Goal: Task Accomplishment & Management: Contribute content

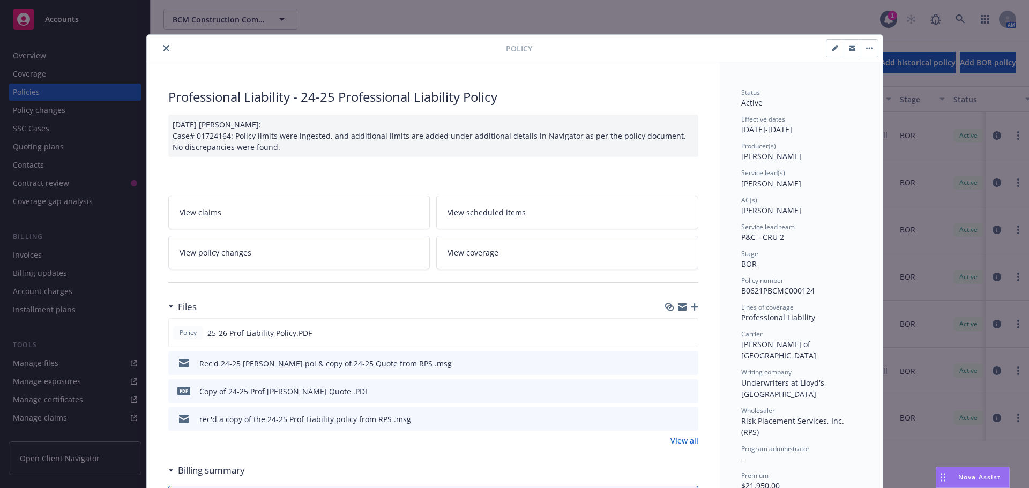
click at [691, 308] on icon "button" at bounding box center [695, 307] width 8 height 8
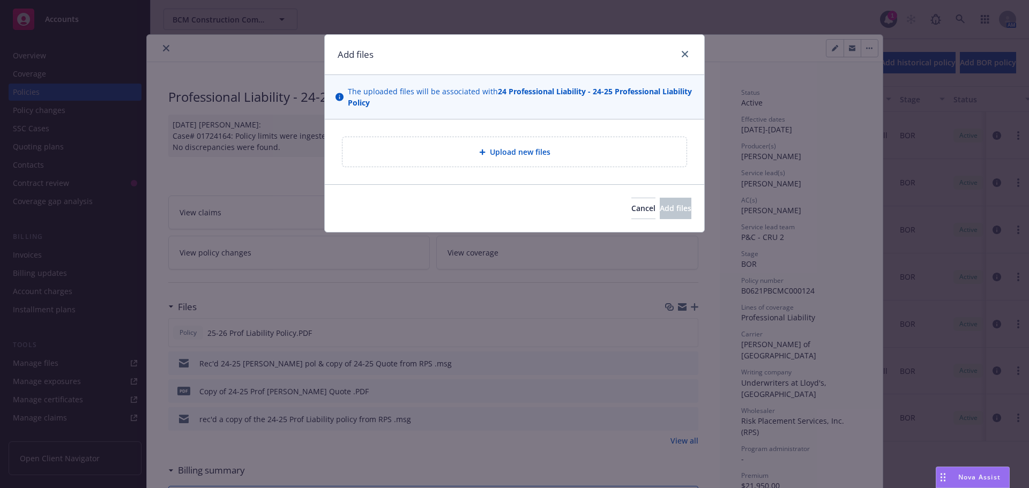
type textarea "x"
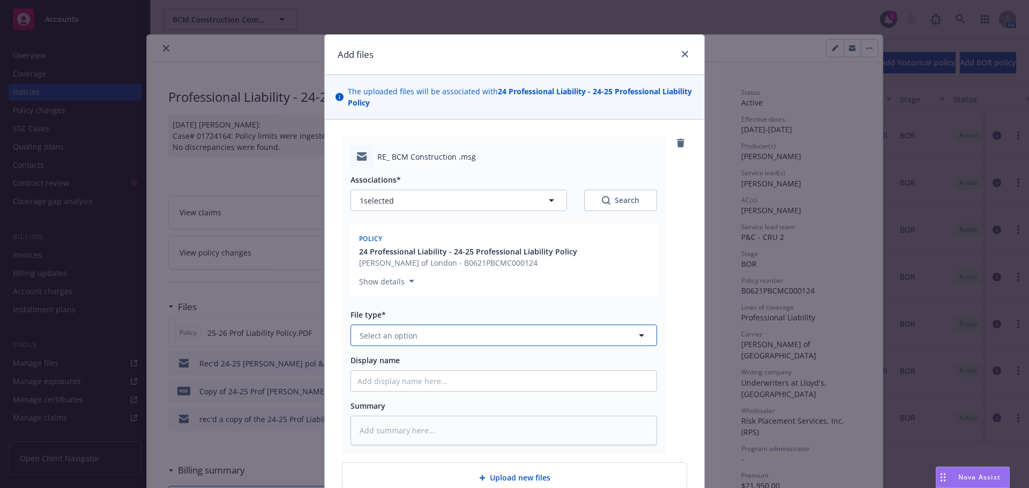
click at [400, 339] on span "Select an option" at bounding box center [389, 335] width 58 height 11
type input "emai"
click at [393, 363] on div "Email" at bounding box center [503, 365] width 293 height 16
click at [386, 380] on input "Display name" at bounding box center [503, 381] width 305 height 20
type textarea "x"
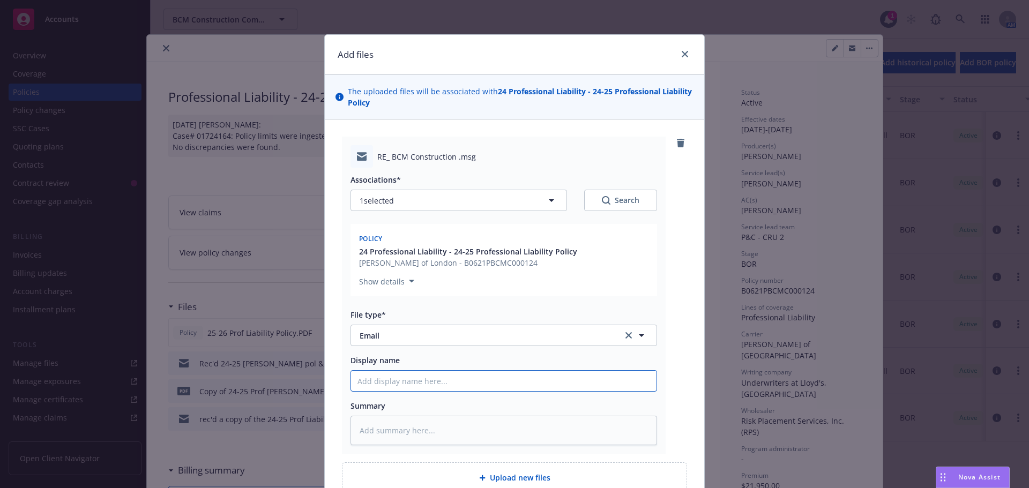
type input "E"
type textarea "x"
type input "EM"
type textarea "x"
type input "EML"
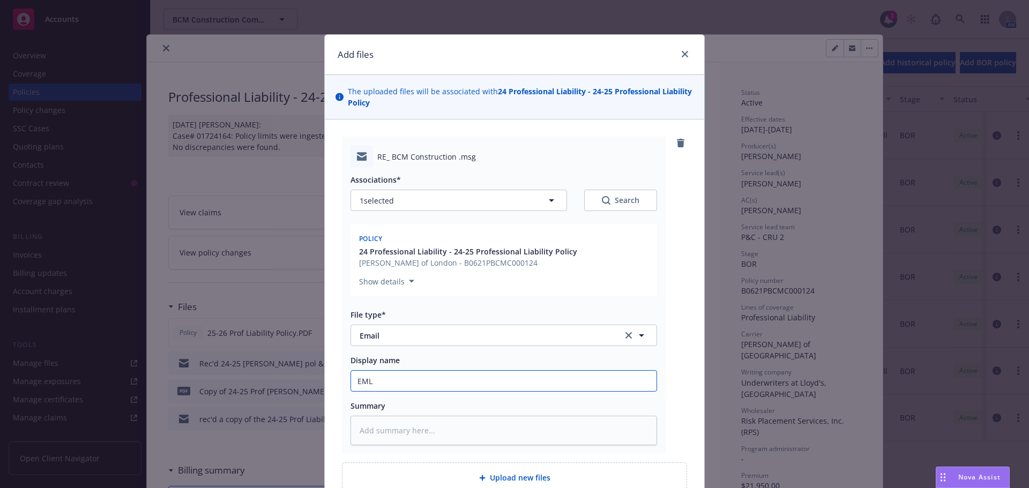
type textarea "x"
type input "EMLD"
type textarea "x"
type input "EMLD"
type textarea "x"
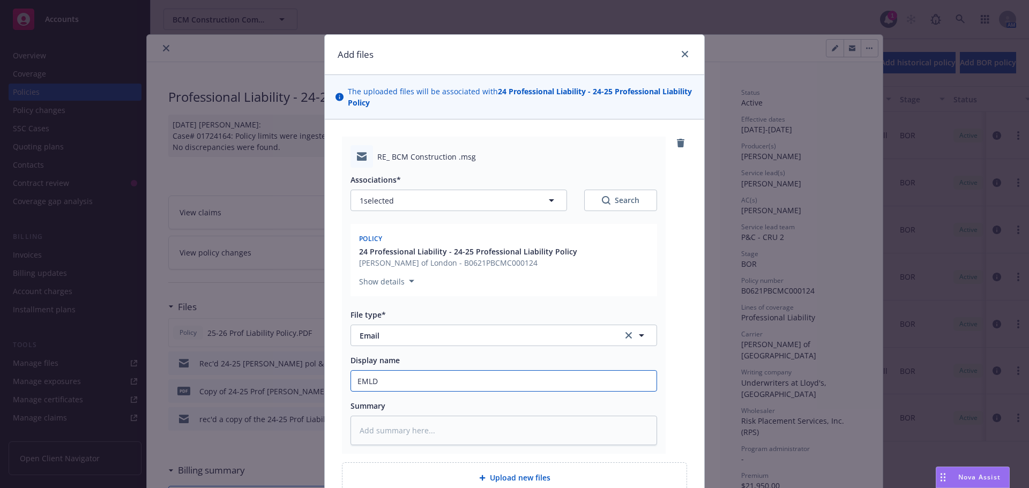
type input "EMLD 2"
type textarea "x"
type input "EMLD 24"
type textarea "x"
type input "EMLD 240"
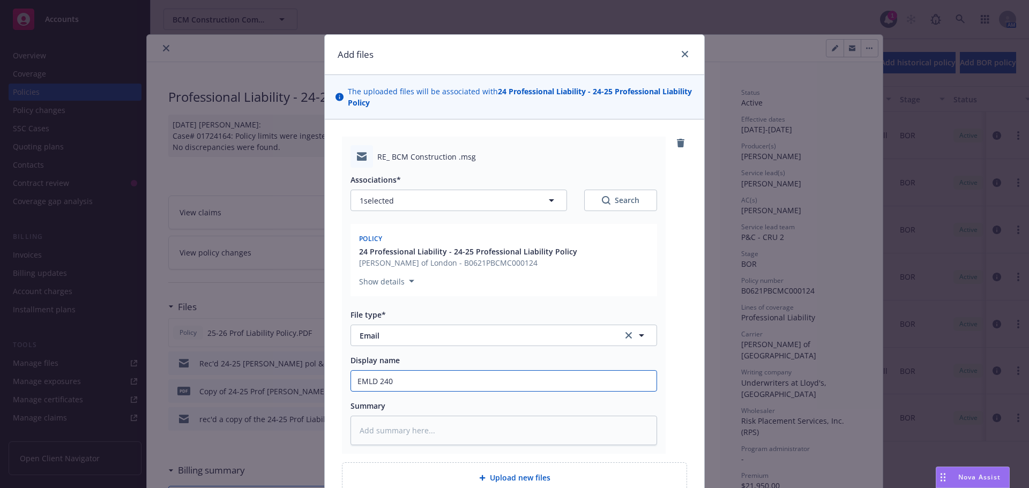
type textarea "x"
type input "EMLD 2402"
type textarea "x"
type input "EMLD 24025"
type textarea "x"
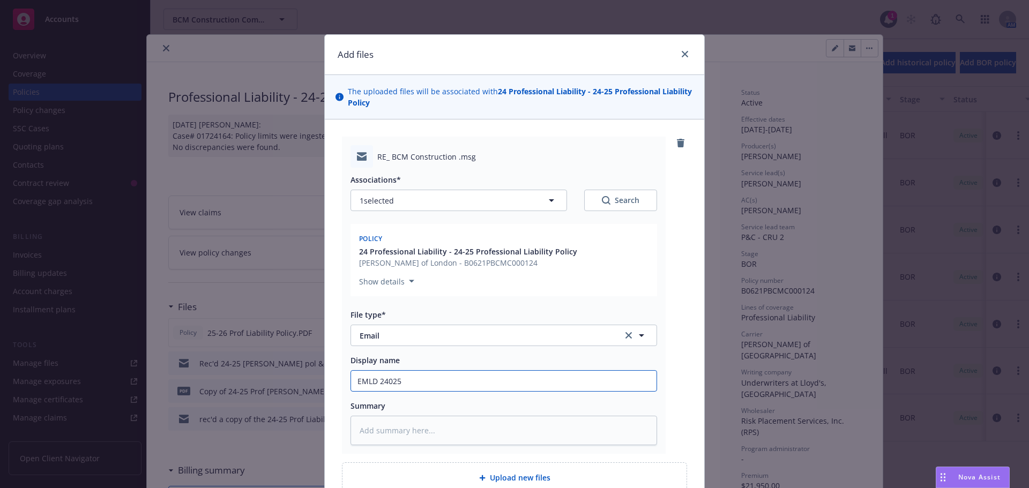
type input "EMLD 24025"
type textarea "x"
type input "EMLD 24025"
type textarea "x"
type input "EMLD 24025"
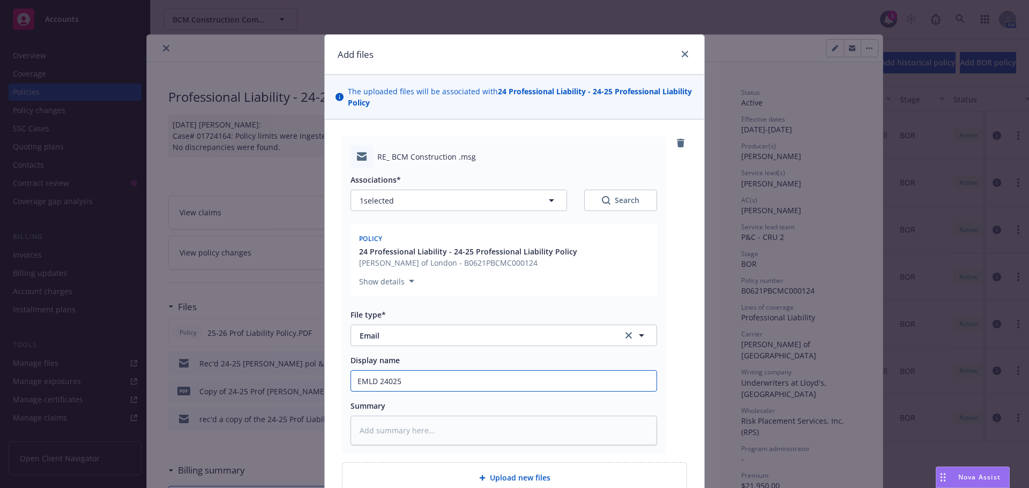
type textarea "x"
type input "EMLD 2402"
type textarea "x"
type input "EMLD 240"
type textarea "x"
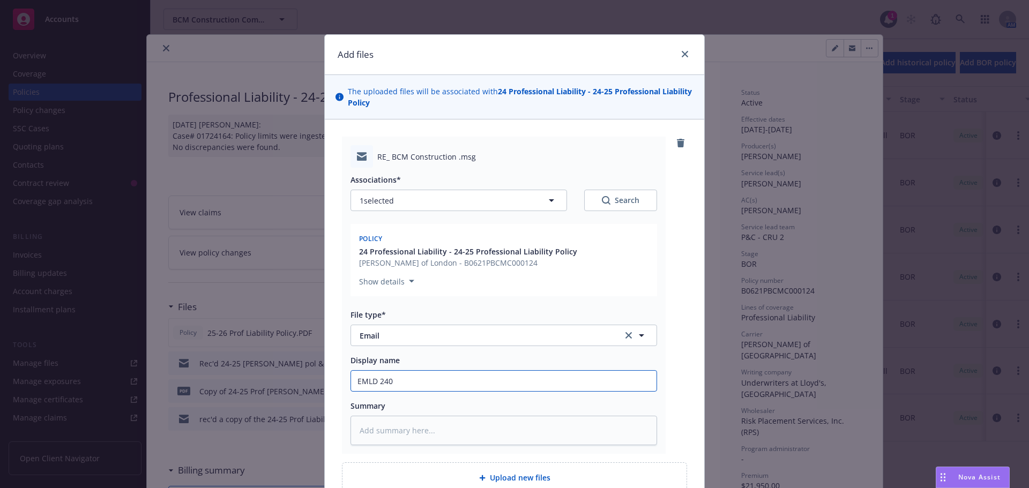
type input "EMLD 24"
type textarea "x"
type input "EMLD 24-"
type textarea "x"
type input "EMLD 24-2"
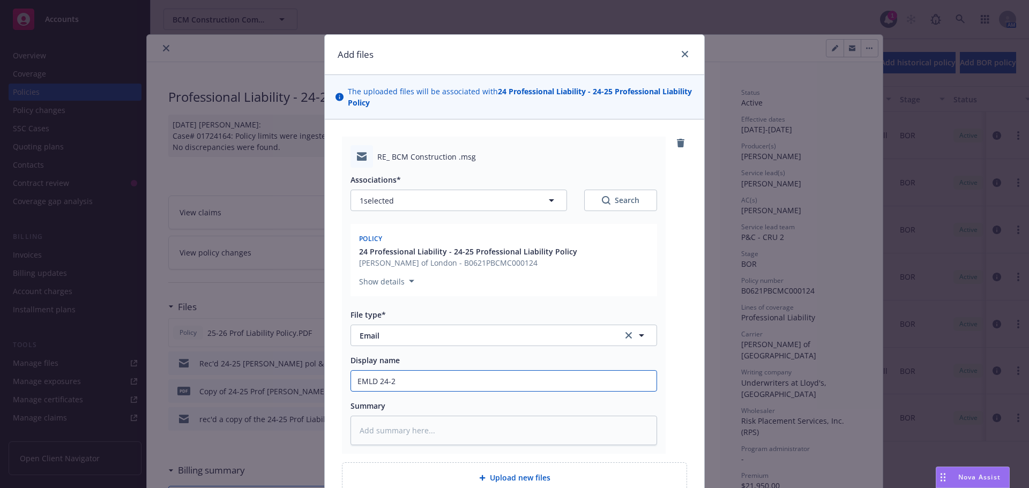
type textarea "x"
type input "EMLD 24-25"
type textarea "x"
type input "EMLD 24-25"
type textarea "x"
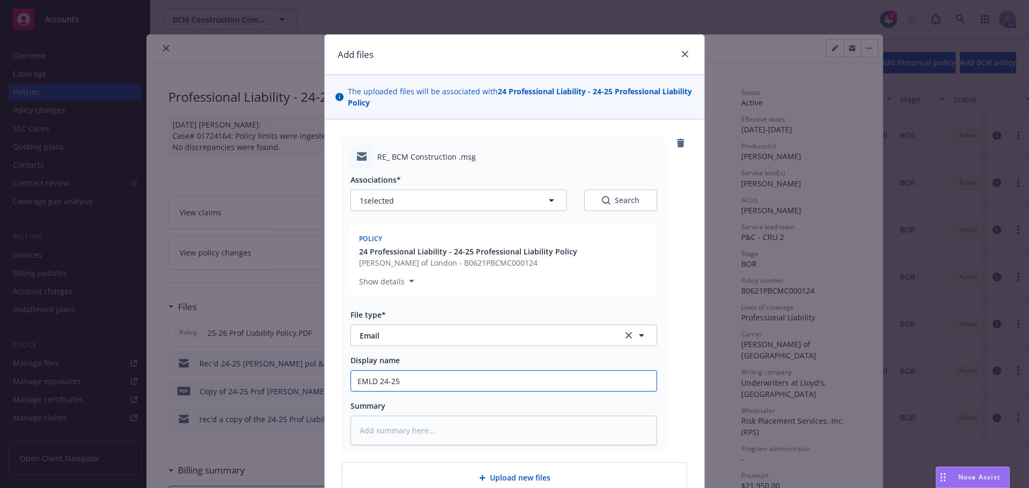
type input "EMLD 24-25 P"
type textarea "x"
type input "EMLD 24-25 Po"
type textarea "x"
type input "EMLD 24-25 Por"
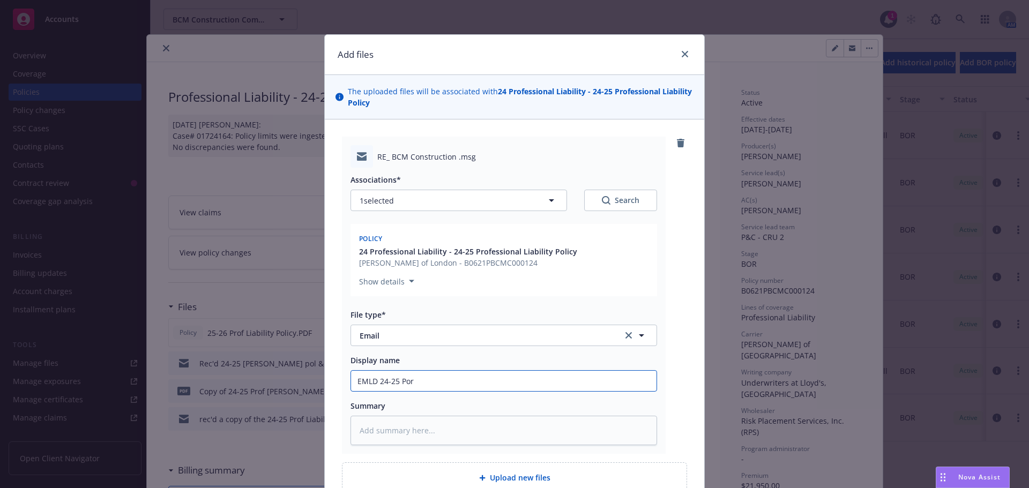
type textarea "x"
type input "EMLD 24-25 Porf"
type textarea "x"
type input "EMLD 24-25 Porf"
type textarea "x"
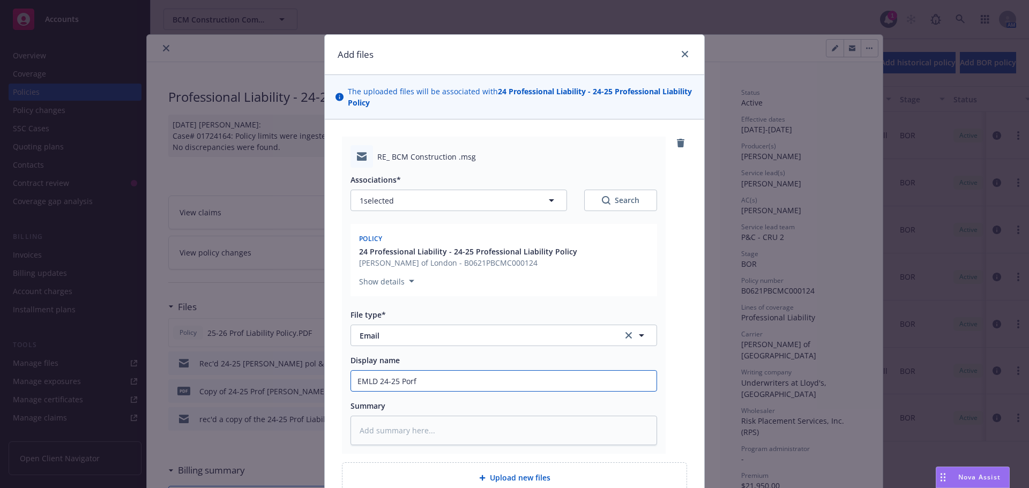
type input "EMLD 24-25 Porf i"
type textarea "x"
type input "EMLD 24-25 Porf ia"
type textarea "x"
type input "EMLD 24-25 Porf i"
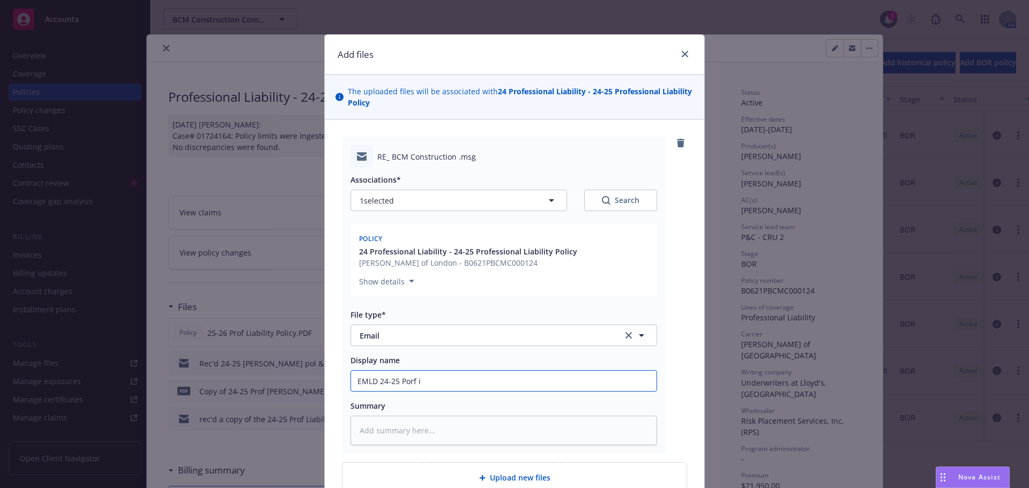
type textarea "x"
type input "EMLD 24-25 Porf"
type textarea "x"
type input "EMLD 24-25 Porf"
type textarea "x"
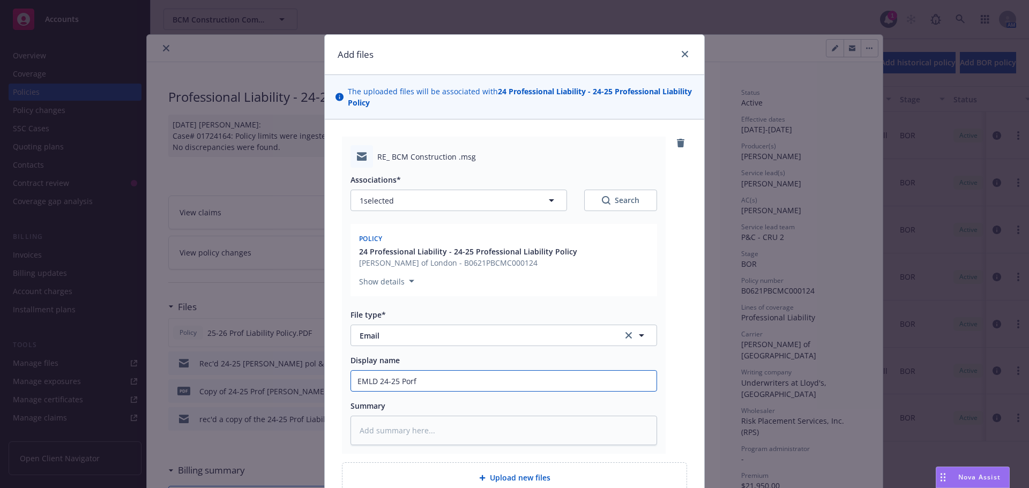
type input "EMLD 24-25 Por"
type textarea "x"
type input "EMLD 24-25 Po"
type textarea "x"
type input "EMLD 24-25 P"
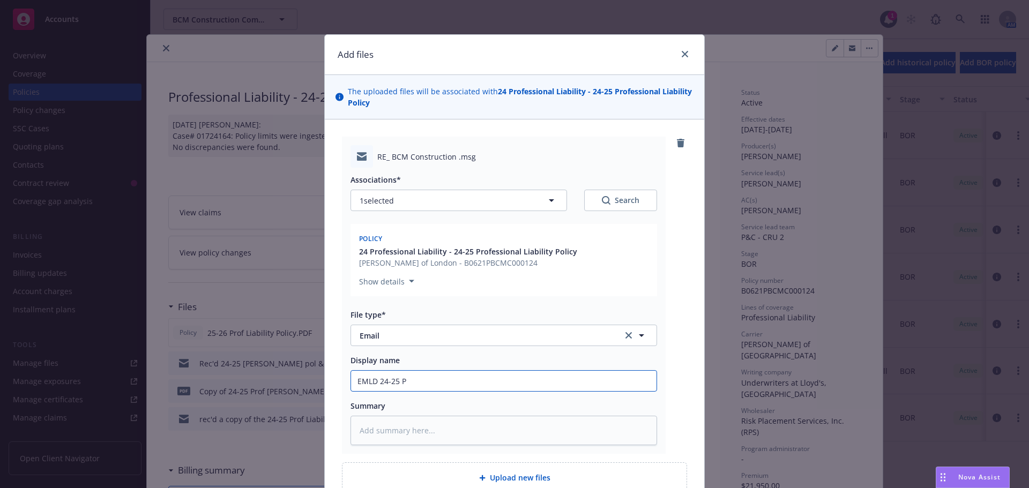
type textarea "x"
type input "EMLD 24-25 Pr"
type textarea "x"
type input "EMLD 24-25 Pro"
type textarea "x"
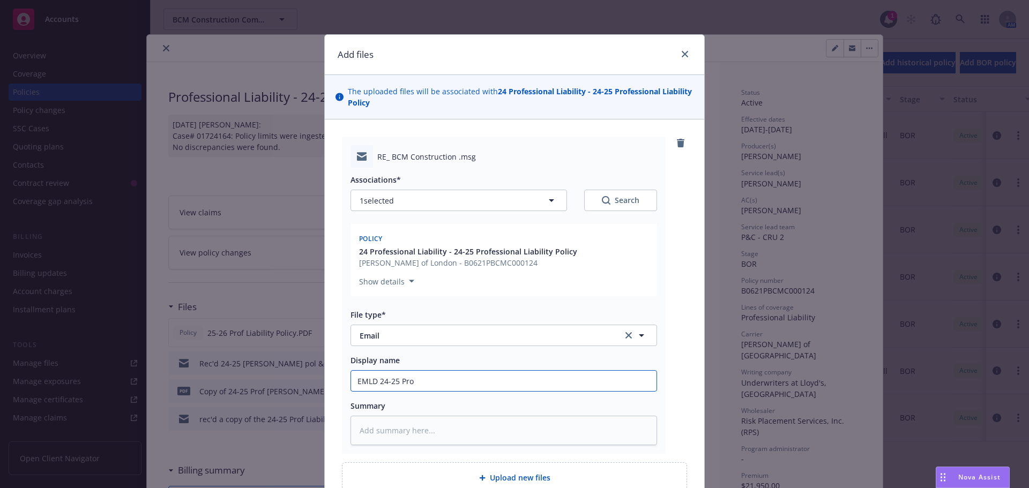
type input "EMLD 24-25 Prof"
type textarea "x"
type input "EMLD 24-25 Prof"
type textarea "x"
type input "EMLD 24-25 Prof L"
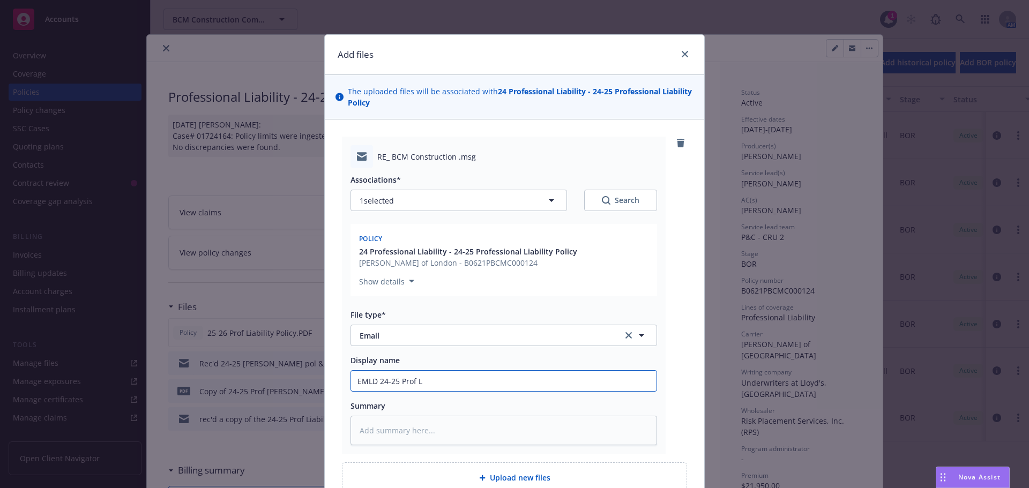
type textarea "x"
type input "EMLD 24-25 [PERSON_NAME]"
type textarea "x"
type input "EMLD 24-25 [PERSON_NAME]"
type textarea "x"
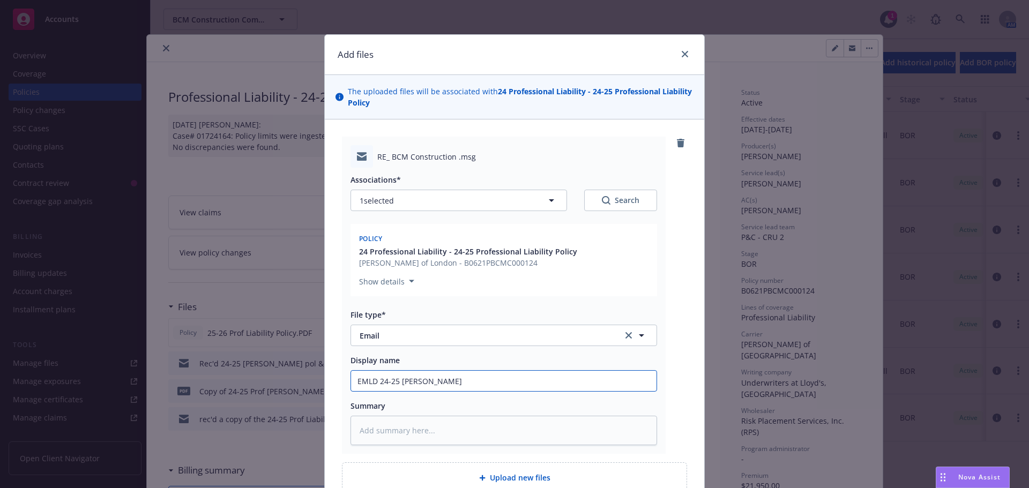
type input "EMLD 24-25 [PERSON_NAME]"
type textarea "x"
type input "EMLD 24-25 [PERSON_NAME]"
type textarea "x"
type input "EMLD 24-25 [PERSON_NAME]"
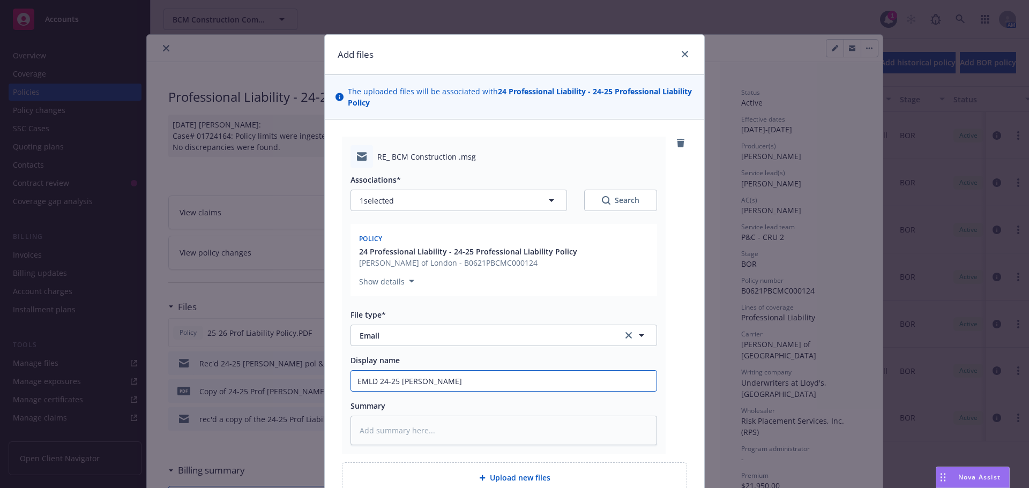
type textarea "x"
type input "EMLD 24-25 [PERSON_NAME]"
type textarea "x"
type input "EMLD 24-25 [PERSON_NAME] pol"
type textarea "x"
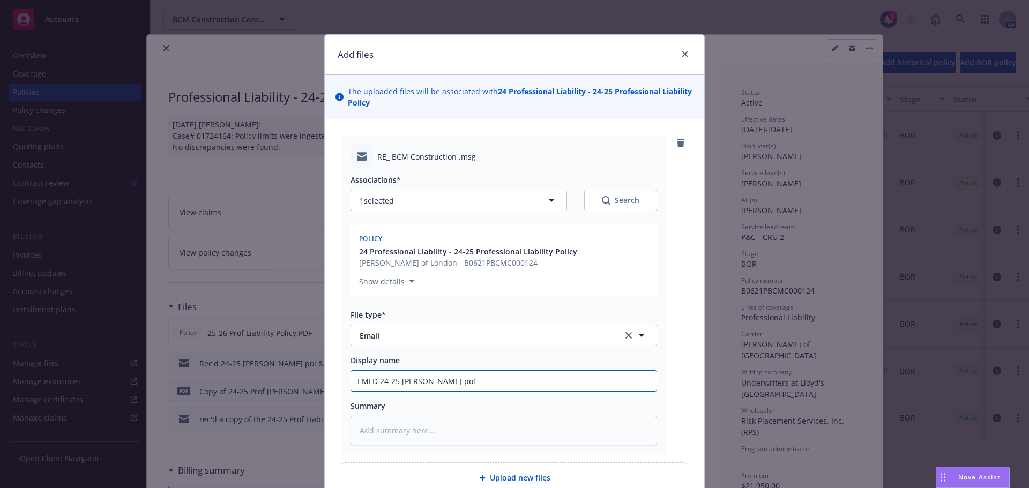
type input "EMLD 24-25 [PERSON_NAME] pol"
type textarea "x"
type input "EMLD 24-25 [PERSON_NAME] pol to"
type textarea "x"
type input "EMLD 24-25 [PERSON_NAME] pol to"
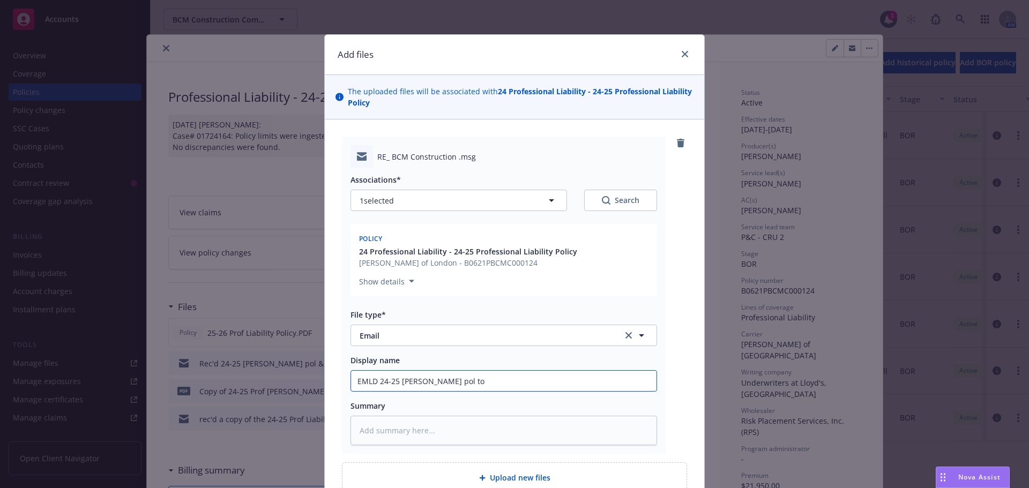
type textarea "x"
type input "EMLD 24-25 [PERSON_NAME] pol to i"
type textarea "x"
type input "EMLD 24-25 [PERSON_NAME] pol to in"
type textarea "x"
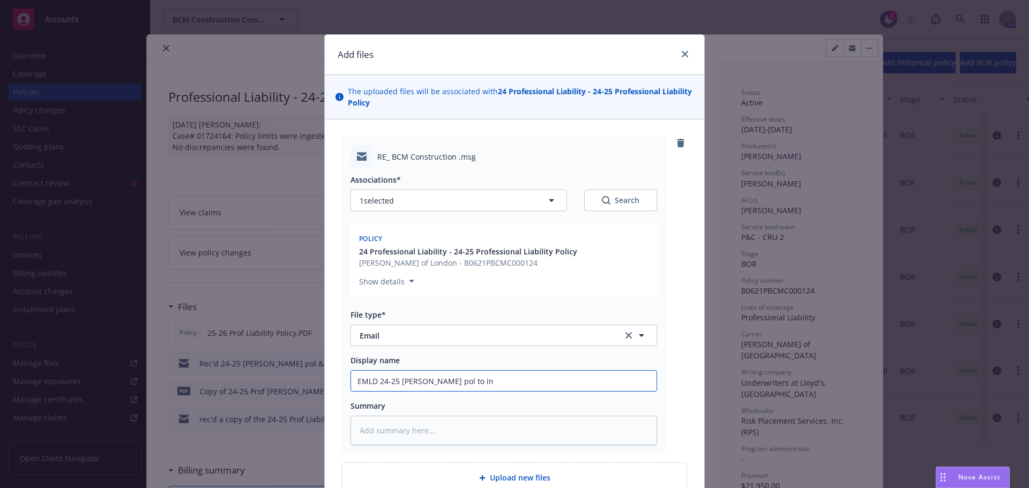
type input "EMLD 24-25 [PERSON_NAME] pol to ing"
type textarea "x"
type input "EMLD 24-25 [PERSON_NAME] pol to [PERSON_NAME]"
type textarea "x"
type input "EMLD 24-25 [PERSON_NAME] pol to inges"
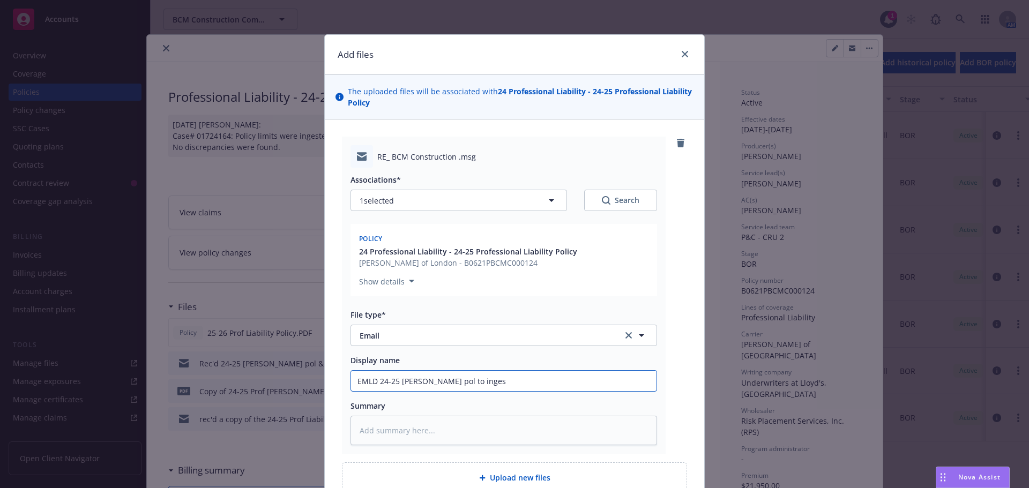
type textarea "x"
type input "EMLD 24-25 [PERSON_NAME] pol to ingest"
type textarea "x"
type input "EMLD 24-25 [PERSON_NAME] pol to ingesti"
type textarea "x"
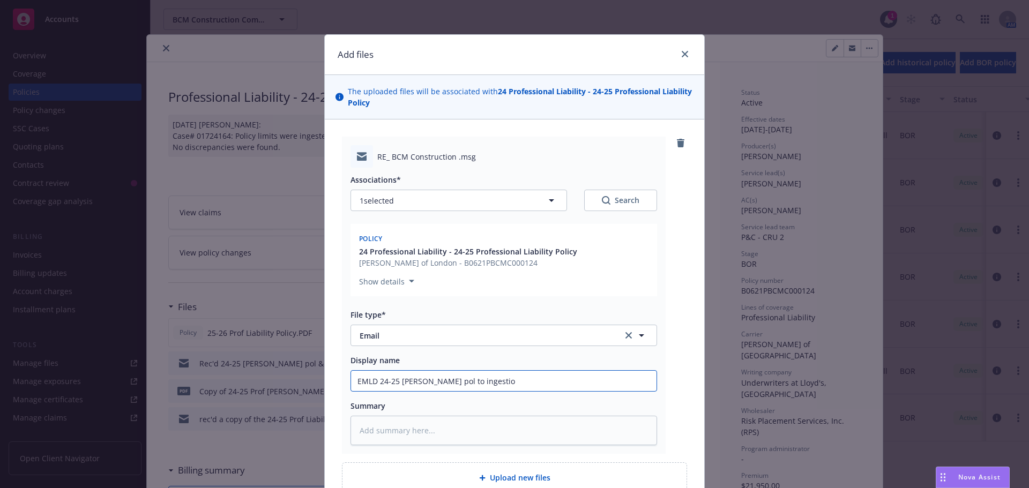
type input "EMLD 24-25 [PERSON_NAME] pol to ingestion"
type textarea "x"
type input "EMLD 24-25 [PERSON_NAME] pol to ingestion"
type textarea "x"
type input "EMLD 24-25 [PERSON_NAME] pol to ingestion t"
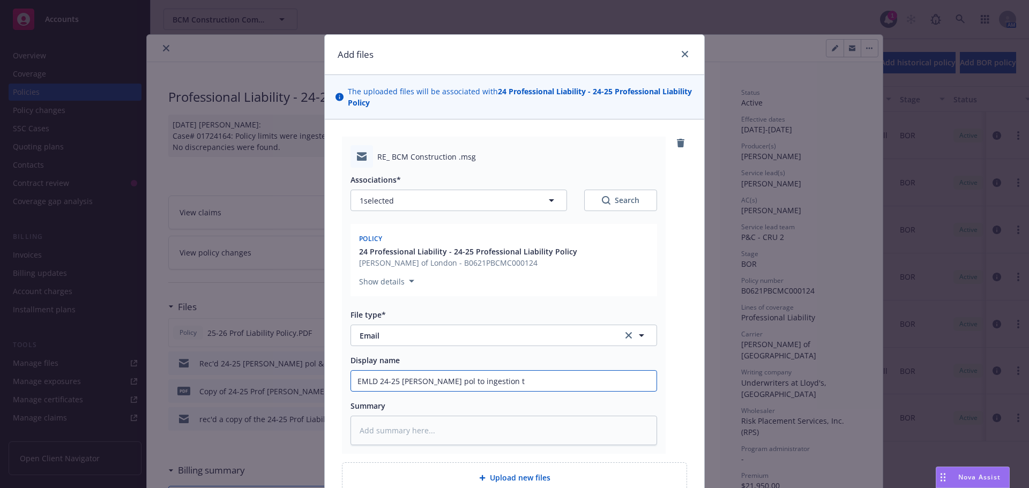
type textarea "x"
type input "EMLD 24-25 [PERSON_NAME] pol to ingestion tea"
type textarea "x"
type input "EMLD 24-25 [PERSON_NAME] pol to ingestion team"
type textarea "x"
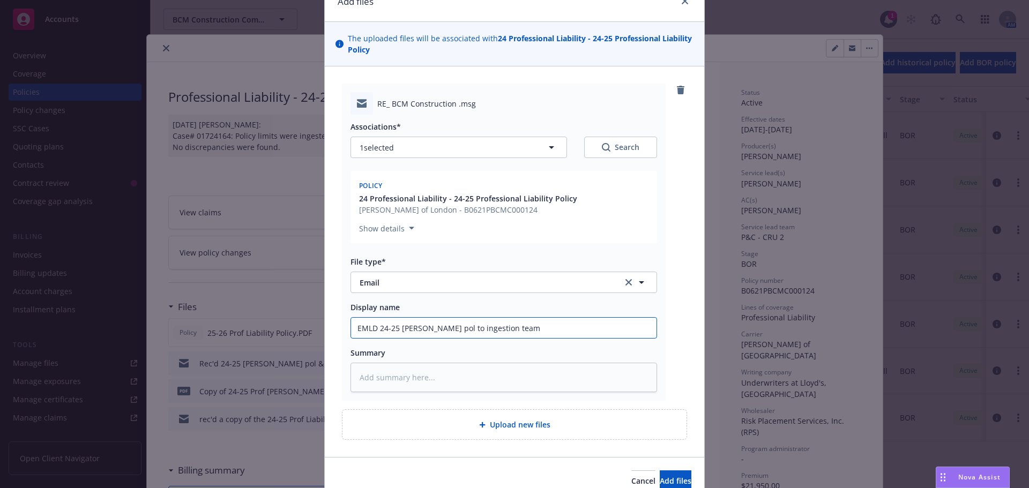
scroll to position [104, 0]
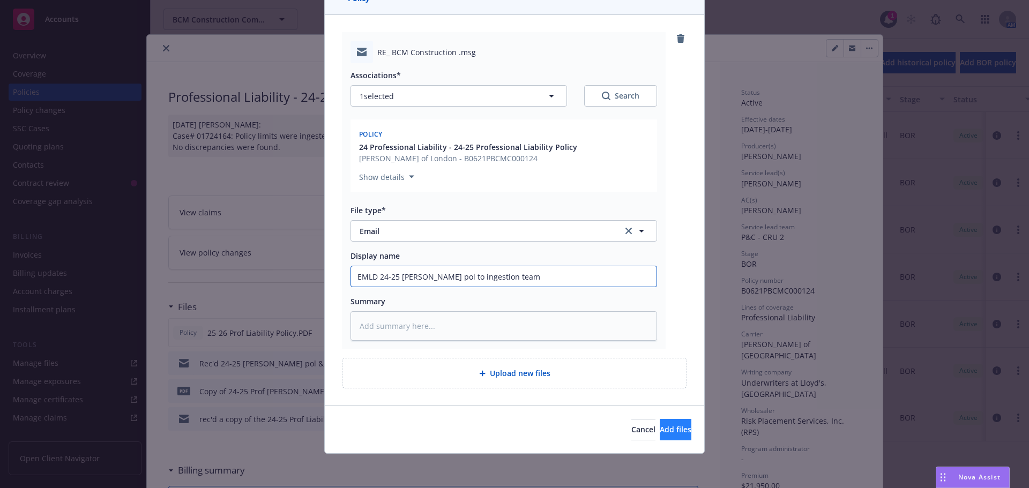
type input "EMLD 24-25 [PERSON_NAME] pol to ingestion team"
click at [660, 435] on span "Add files" at bounding box center [676, 429] width 32 height 10
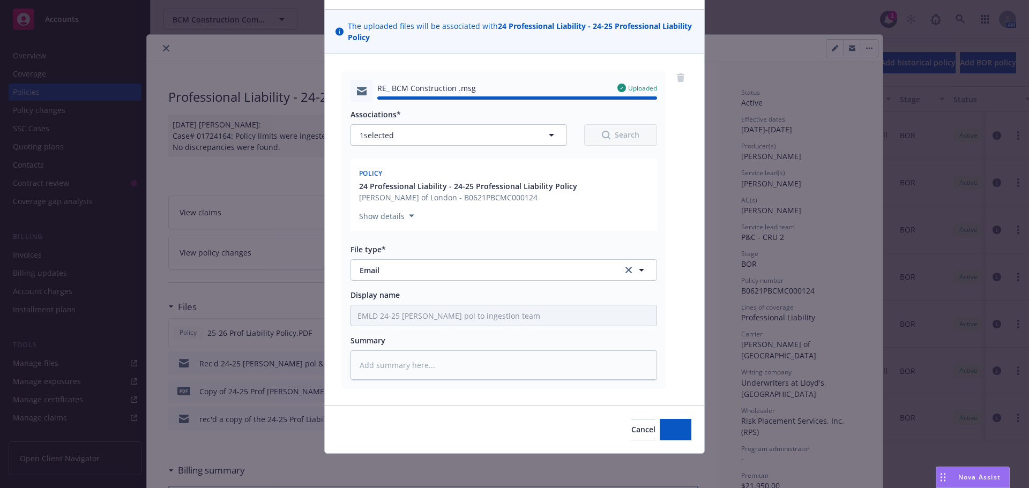
type textarea "x"
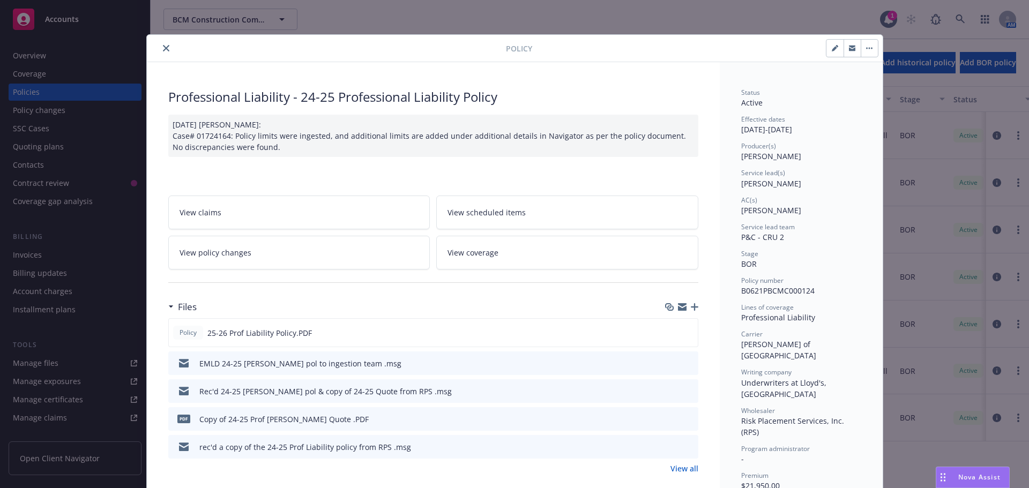
click at [163, 47] on icon "close" at bounding box center [166, 48] width 6 height 6
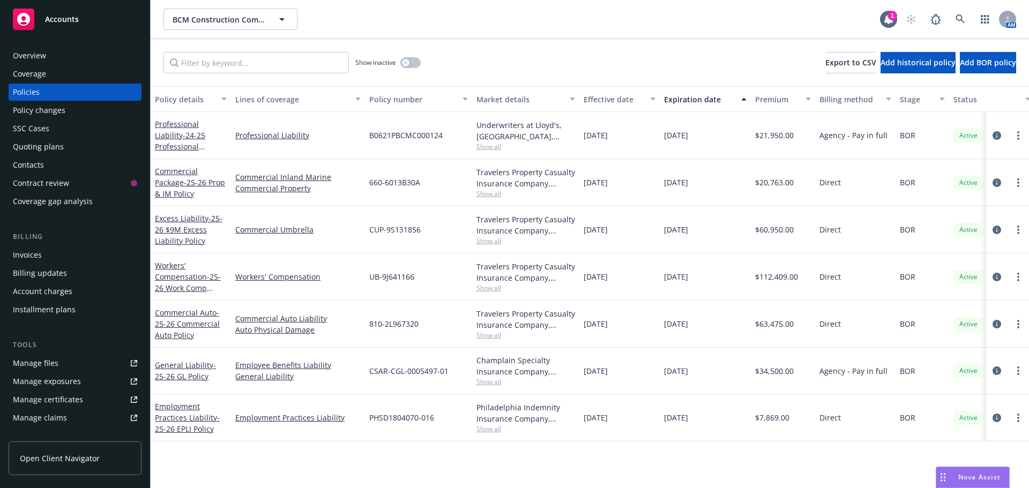
click at [64, 147] on div "Quoting plans" at bounding box center [75, 146] width 124 height 17
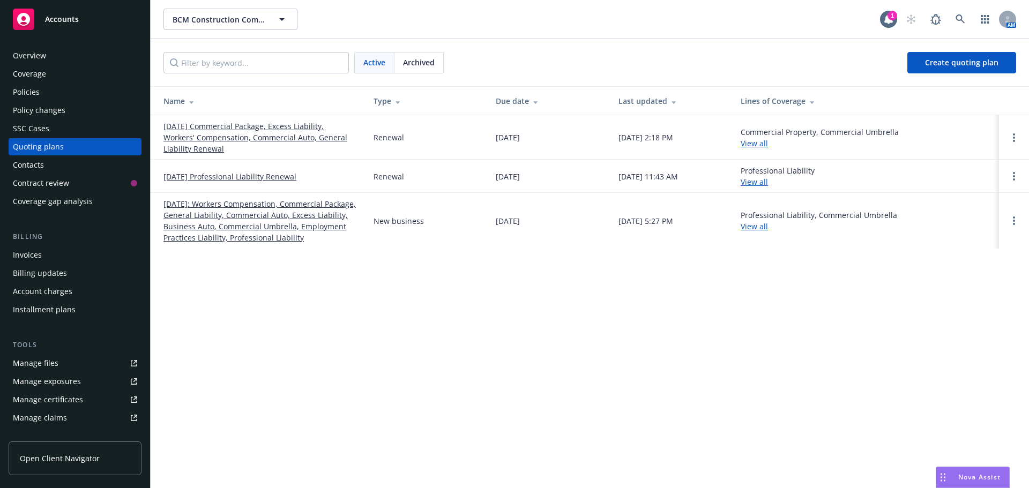
click at [189, 175] on link "[DATE] Professional Liability Renewal" at bounding box center [229, 176] width 133 height 11
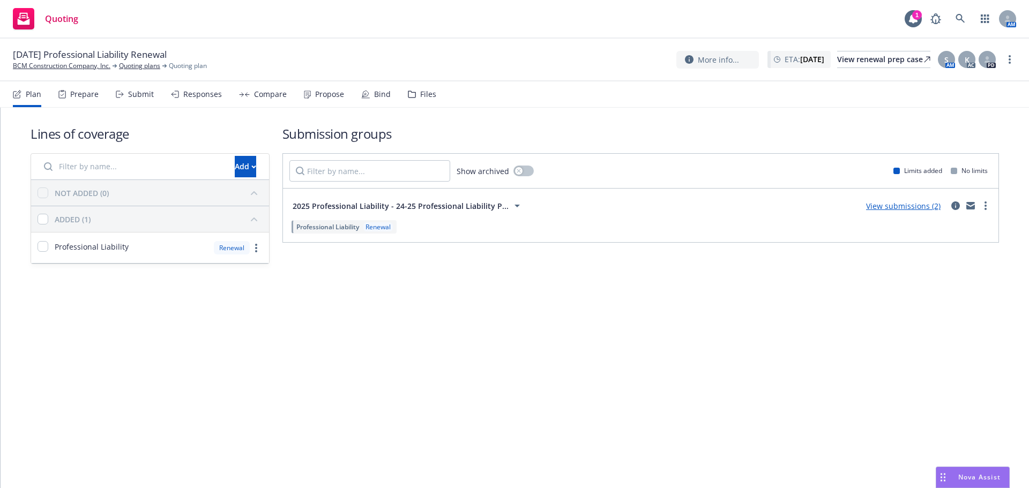
click at [420, 94] on div "Files" at bounding box center [428, 94] width 16 height 9
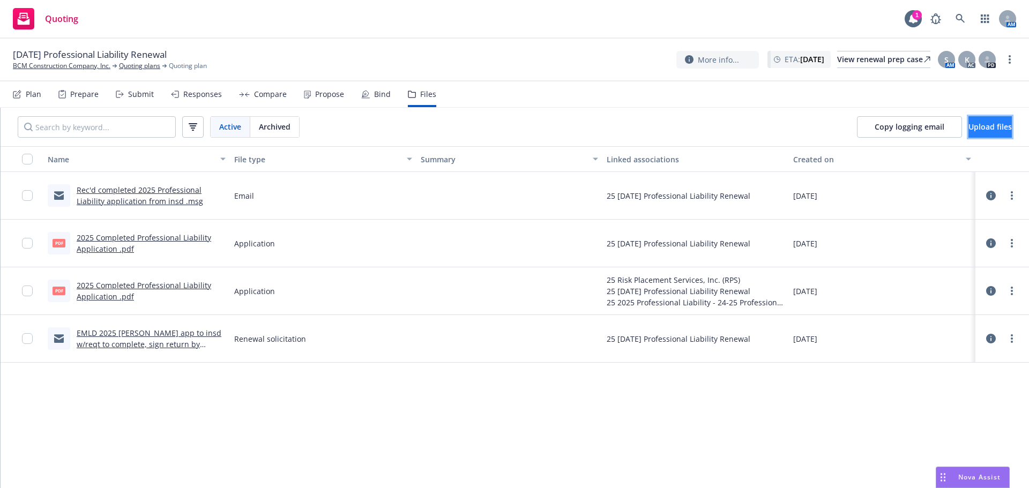
click at [985, 125] on span "Upload files" at bounding box center [989, 127] width 43 height 10
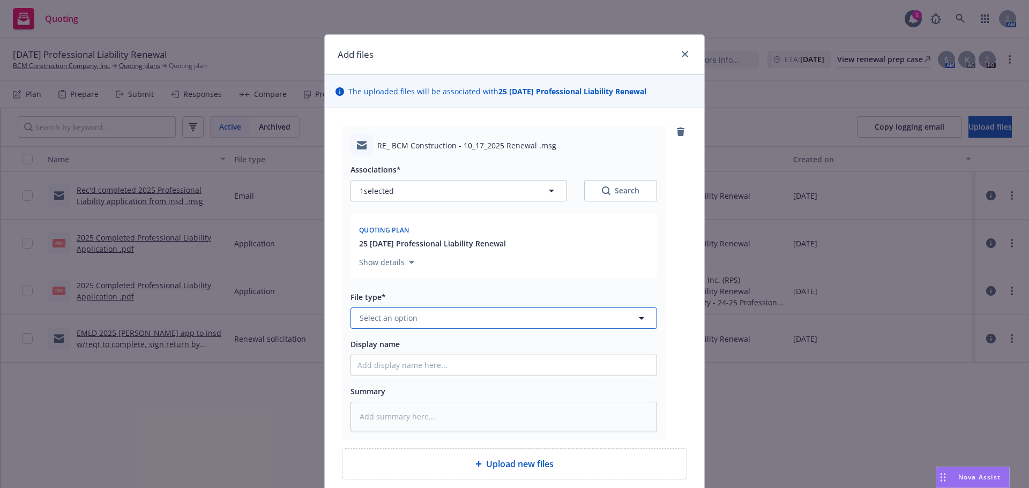
click at [403, 317] on span "Select an option" at bounding box center [389, 317] width 58 height 11
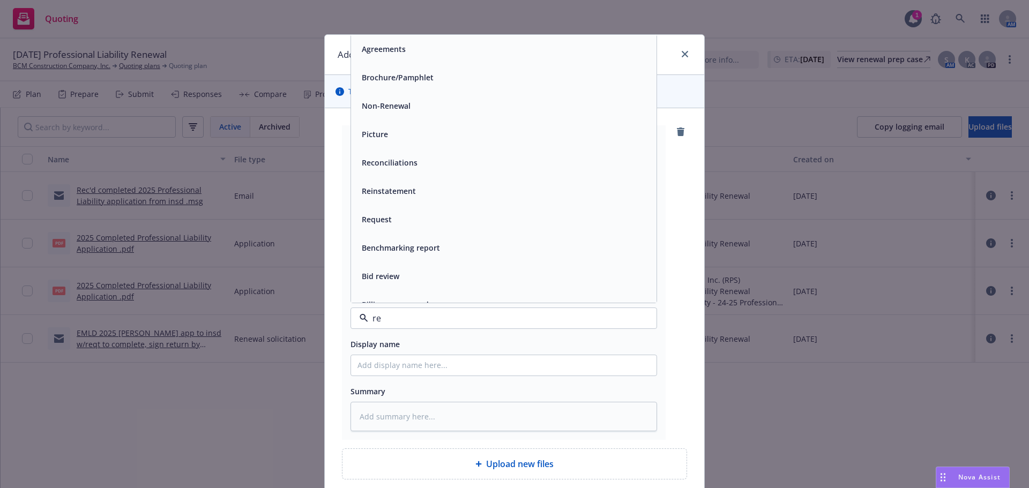
type input "r"
type input "EML"
type textarea "x"
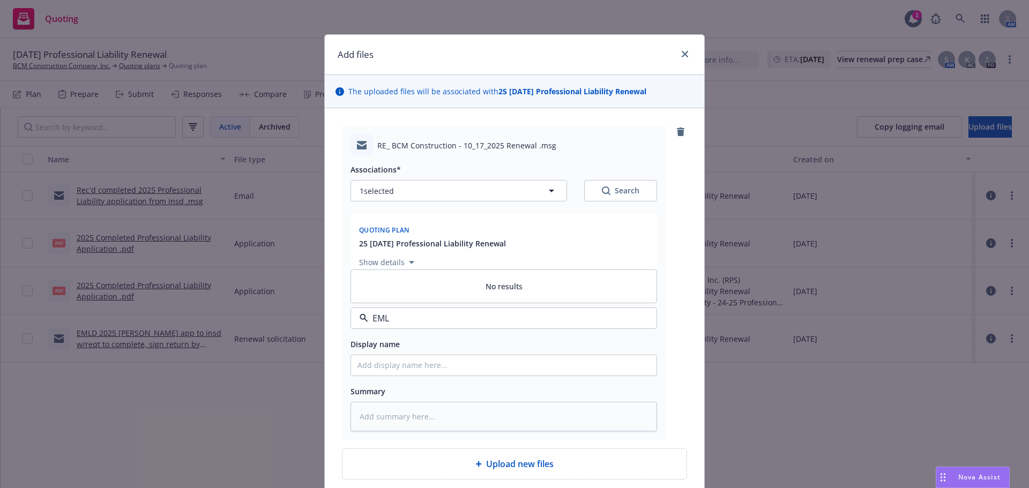
type input "EM"
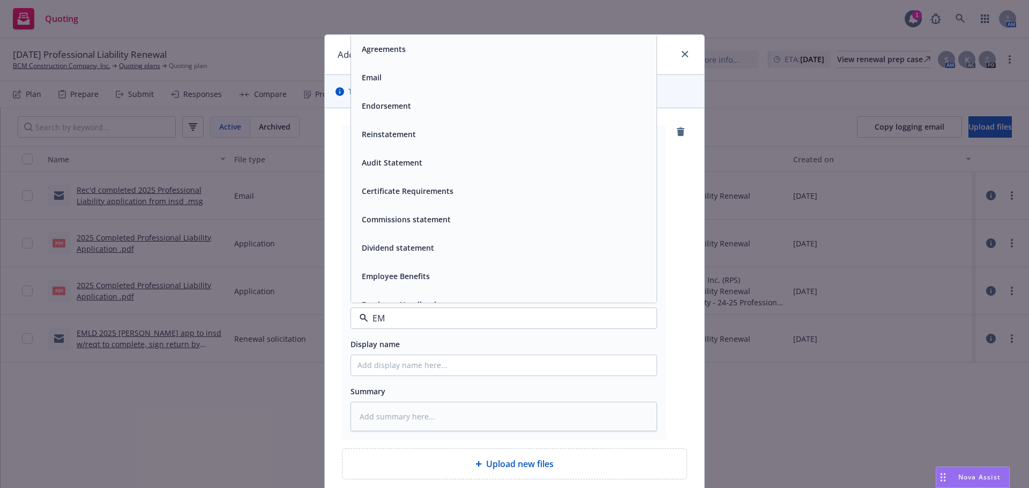
click at [375, 76] on span "Email" at bounding box center [372, 77] width 20 height 11
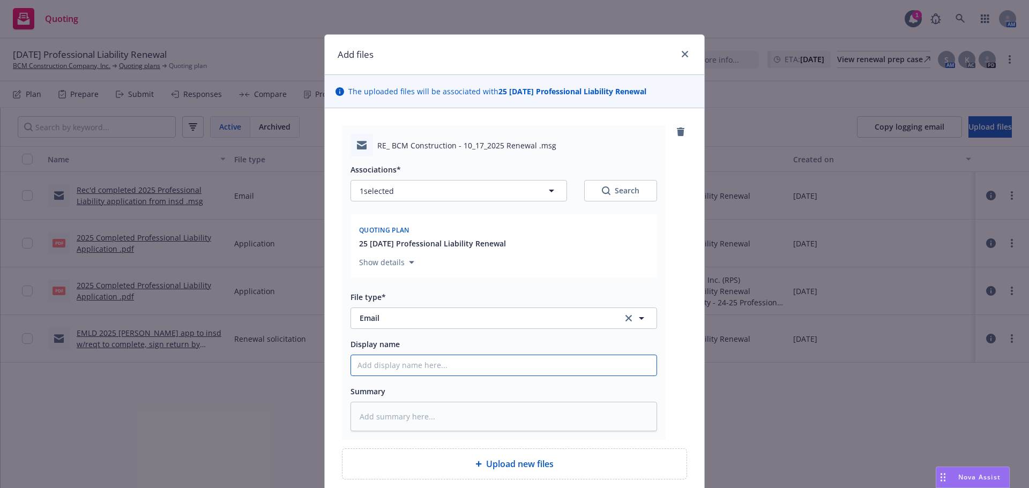
click at [374, 370] on input "Display name" at bounding box center [503, 365] width 305 height 20
type textarea "x"
type input "E"
type textarea "x"
type input "EM"
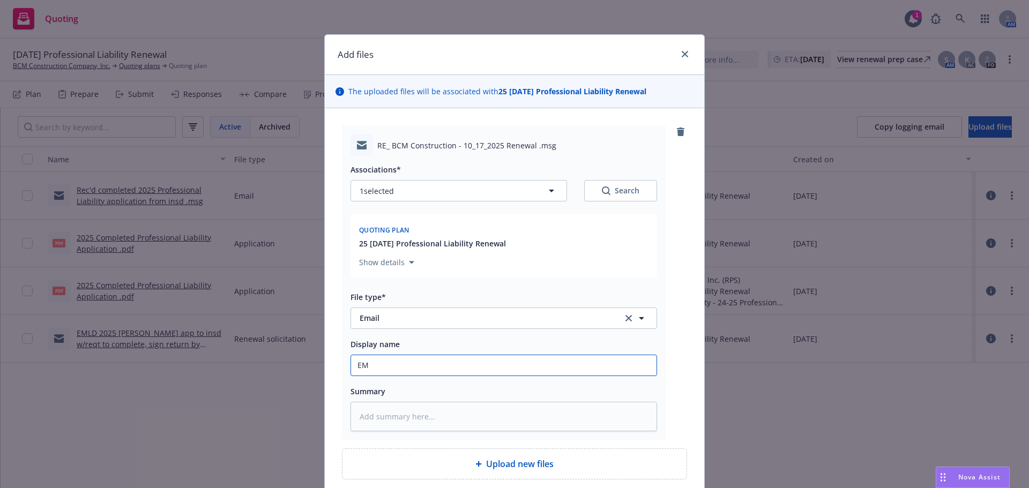
type textarea "x"
type input "EML"
type textarea "x"
type input "EMLD"
type textarea "x"
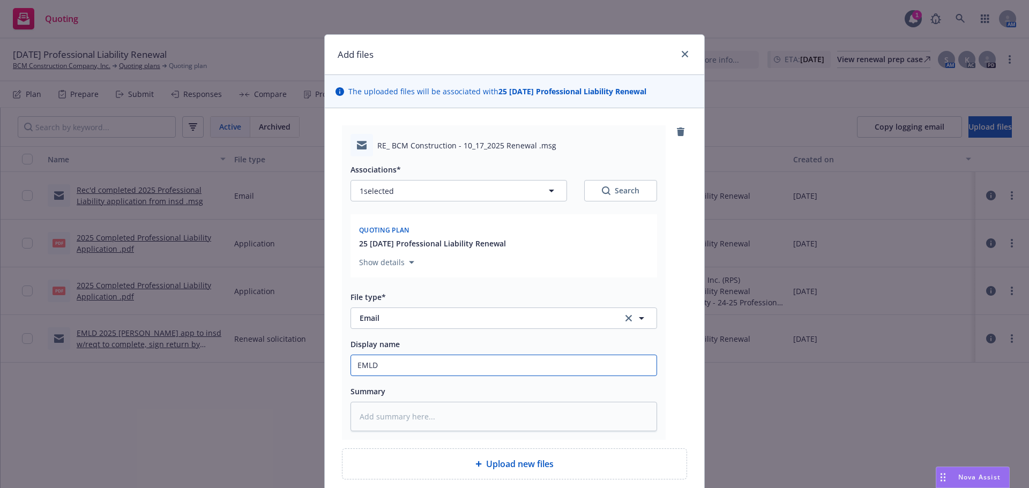
type input "EMLD"
type textarea "x"
type input "EMLD c"
type textarea "x"
type input "EMLD co"
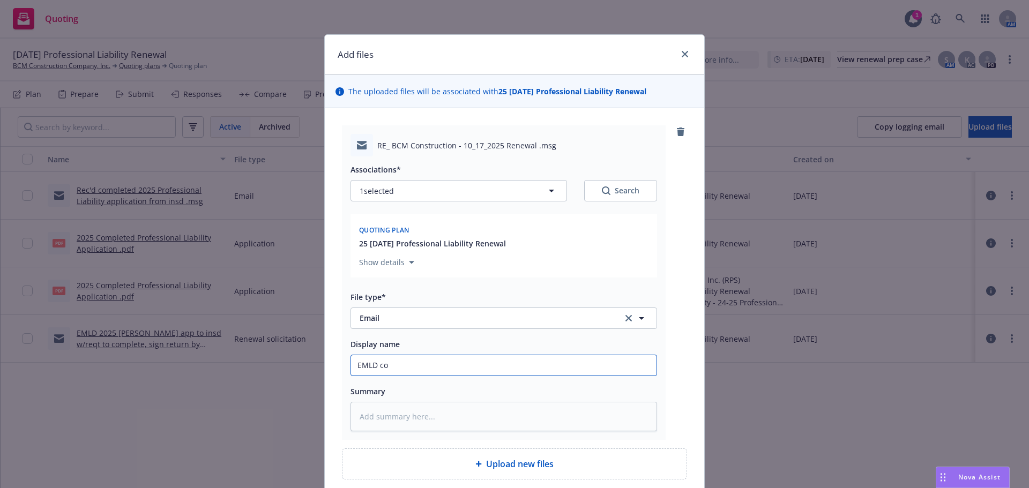
type textarea "x"
type input "EMLD comp"
type textarea "x"
type input "EMLD compl"
type textarea "x"
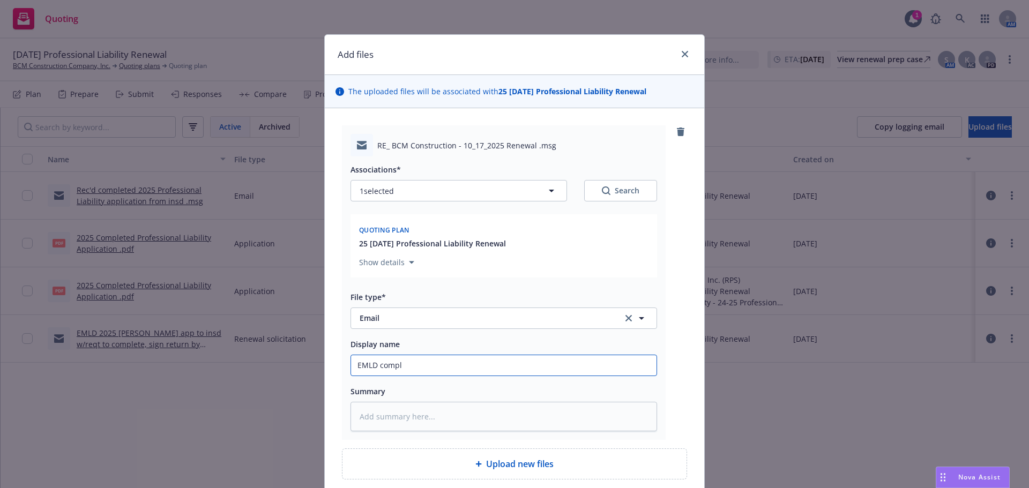
type input "EMLD comple"
type textarea "x"
type input "EMLD complete"
type textarea "x"
type input "EMLD completed"
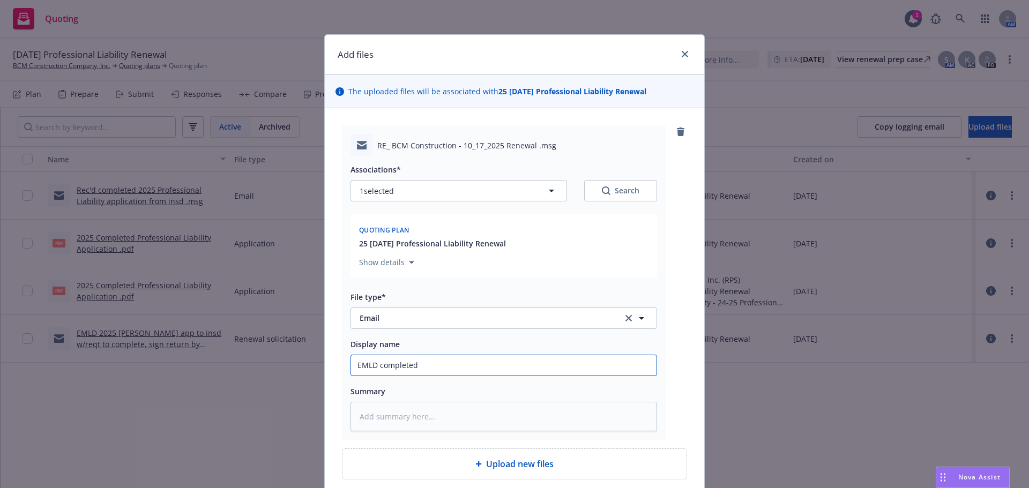
type textarea "x"
type input "EMLD completed"
type textarea "x"
type input "EMLD completed 2"
type textarea "x"
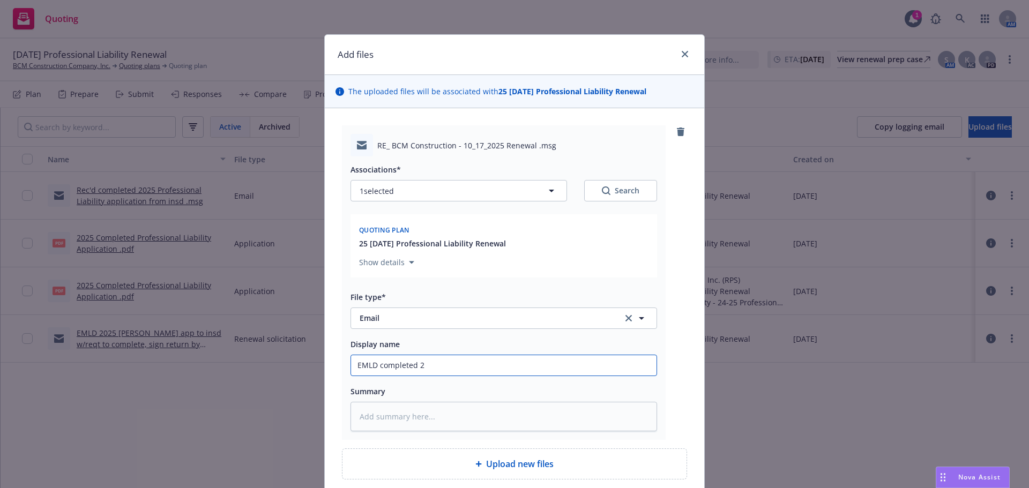
type input "EMLD completed 20"
type textarea "x"
type input "EMLD completed 202"
type textarea "x"
type input "EMLD completed 2025"
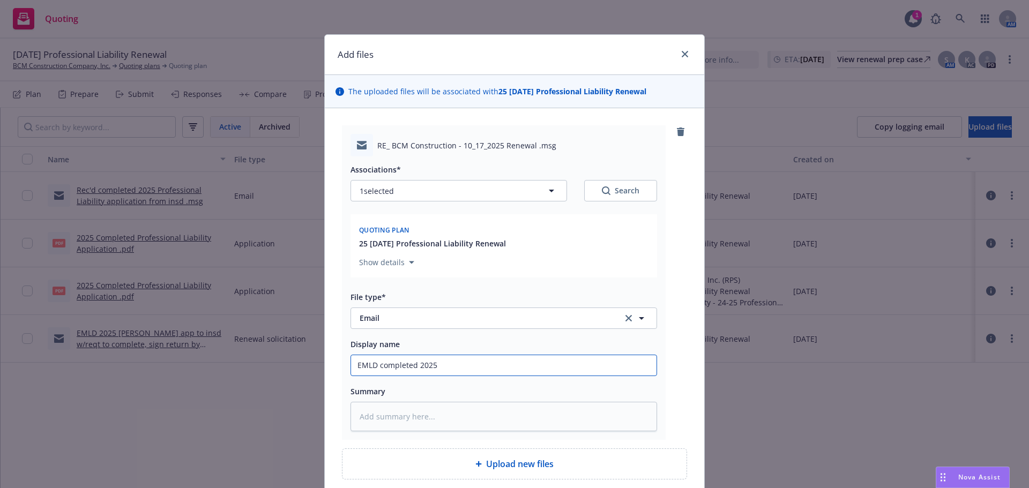
type textarea "x"
type input "EMLD completed 2025"
type textarea "x"
type input "EMLD completed 2025 p"
type textarea "x"
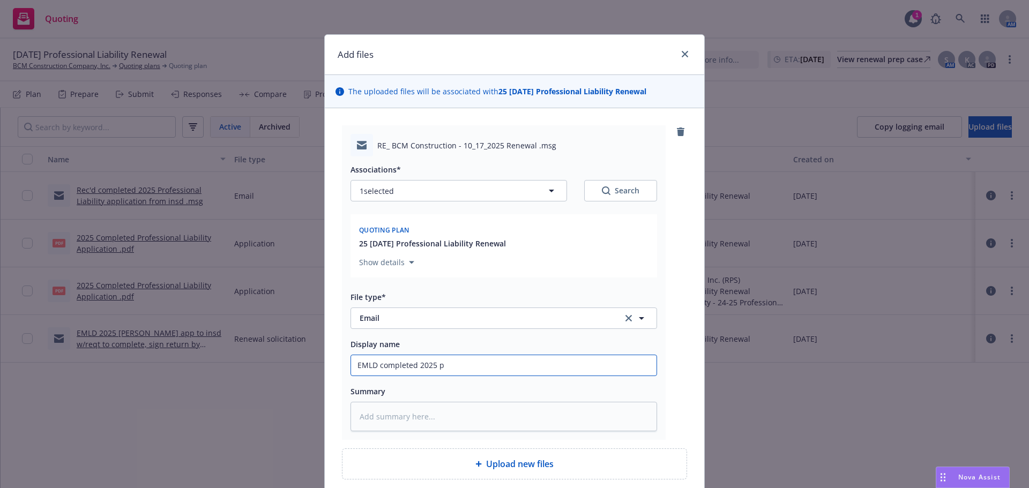
type input "EMLD completed 2025 pr"
type textarea "x"
type input "EMLD completed 2025 pro"
type textarea "x"
type input "EMLD completed 2025 prof"
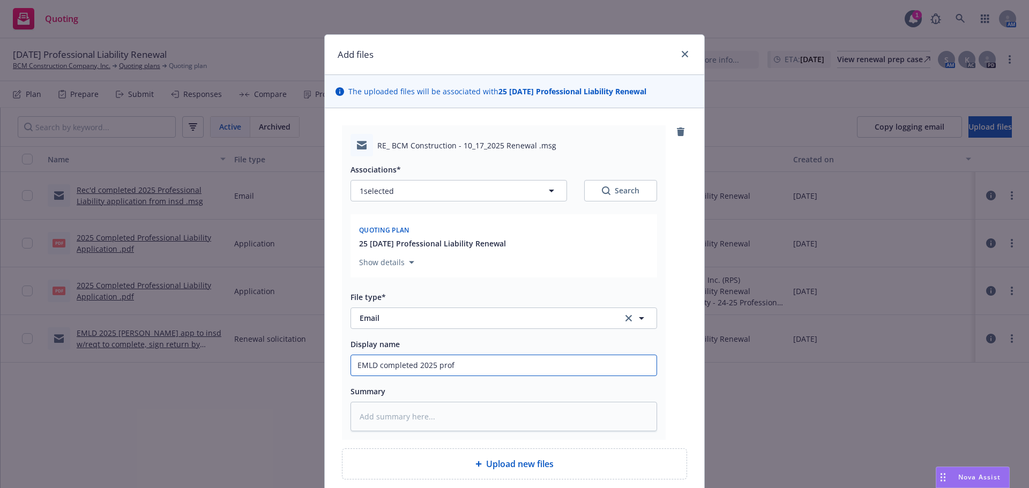
type textarea "x"
type input "EMLD completed 2025 pro"
type textarea "x"
type input "EMLD completed 2025 pr"
type textarea "x"
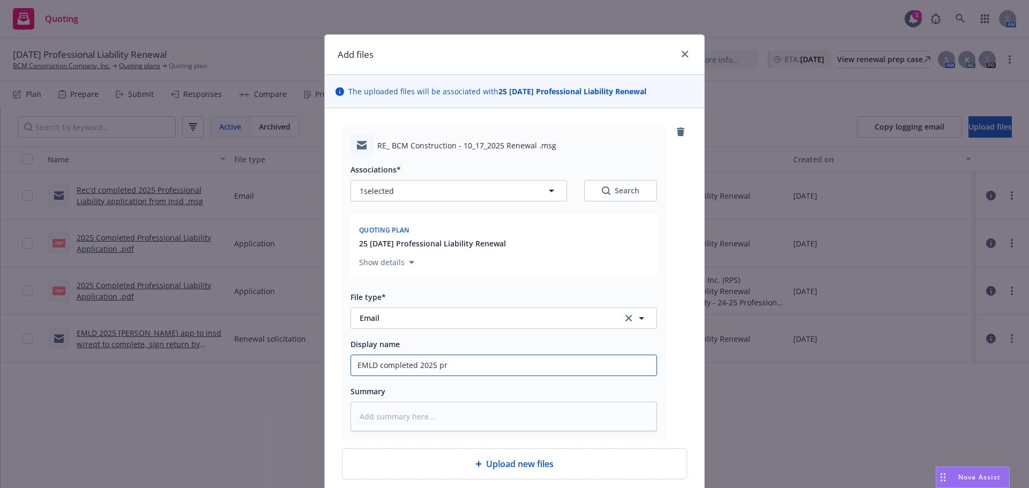
type input "EMLD completed 2025 p"
type textarea "x"
type input "EMLD completed 2025"
type textarea "x"
type input "EMLD completed 2025 P"
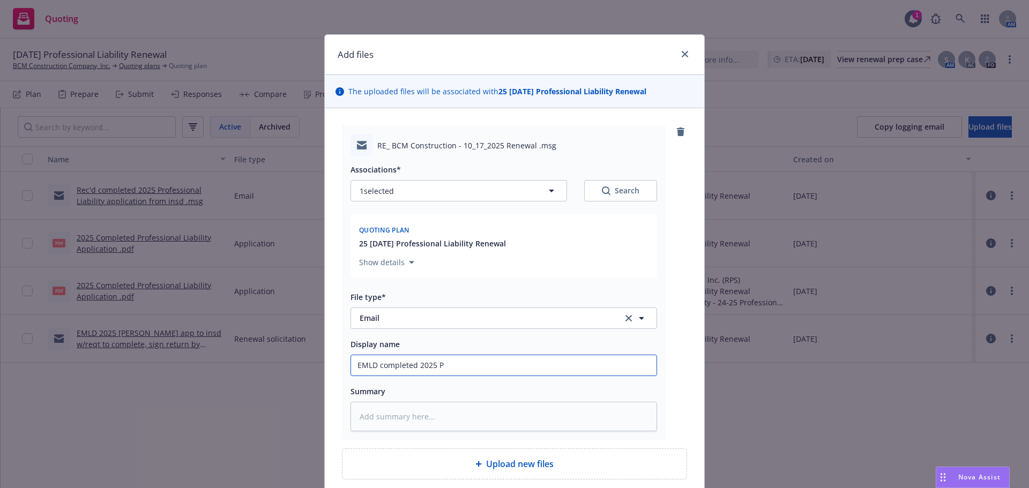
type textarea "x"
type input "EMLD completed 2025 Pr"
type textarea "x"
type input "EMLD completed 2025 Pro"
type textarea "x"
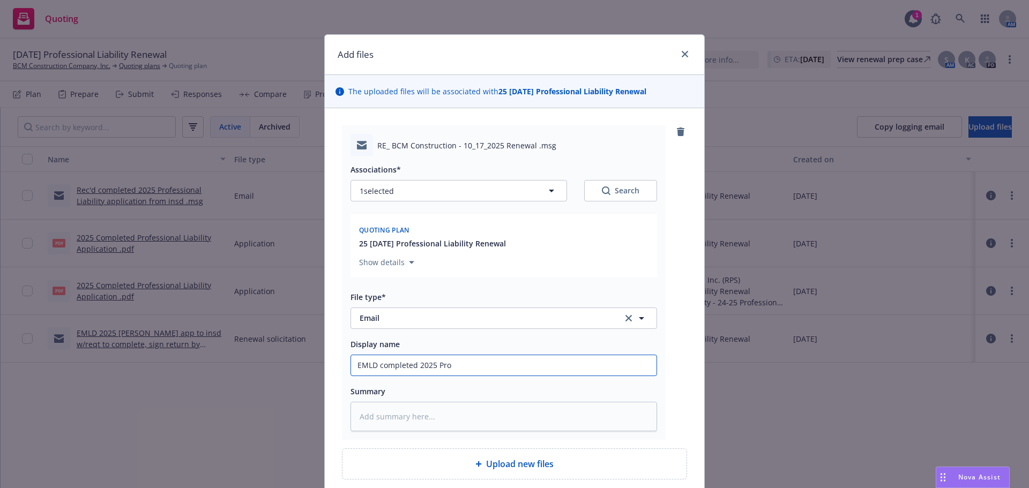
type input "EMLD completed 2025 Prof"
type textarea "x"
type input "EMLD completed 2025 Prof"
type textarea "x"
type input "EMLD completed 2025 Prof L"
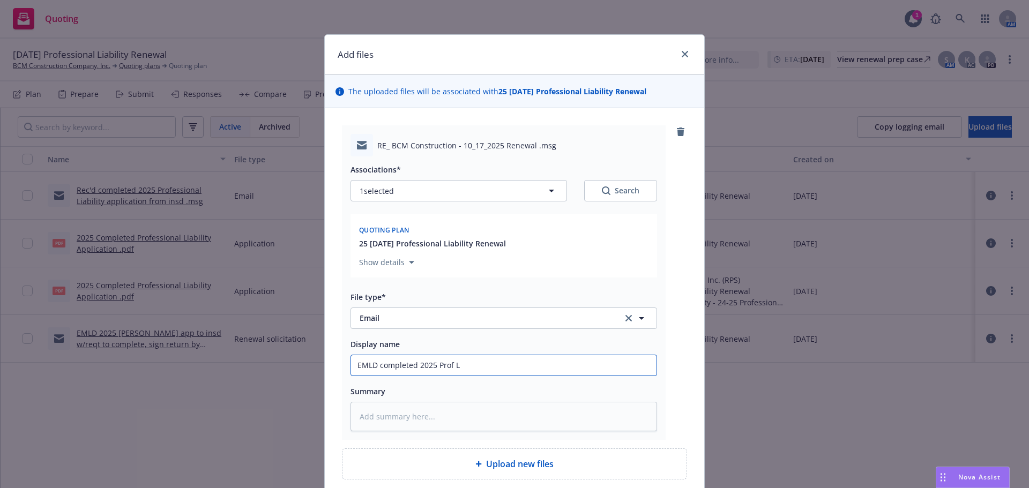
type textarea "x"
type input "EMLD completed 2025 Prof Li"
type textarea "x"
type input "EMLD completed 2025 Prof Lia"
type textarea "x"
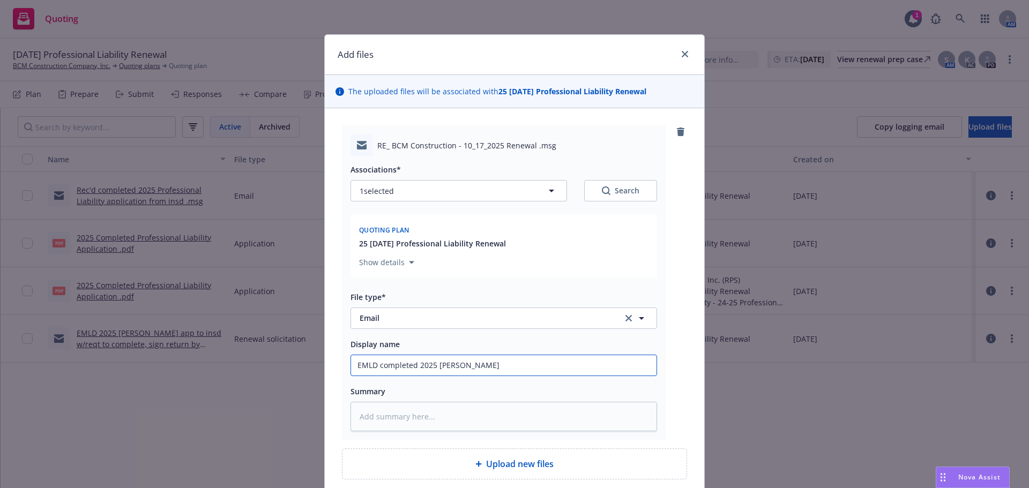
type input "EMLD completed 2025 Prof Liab"
type textarea "x"
type input "EMLD completed 2025 Prof Liab"
type textarea "x"
type input "EMLD completed 2025 Prof Liab a"
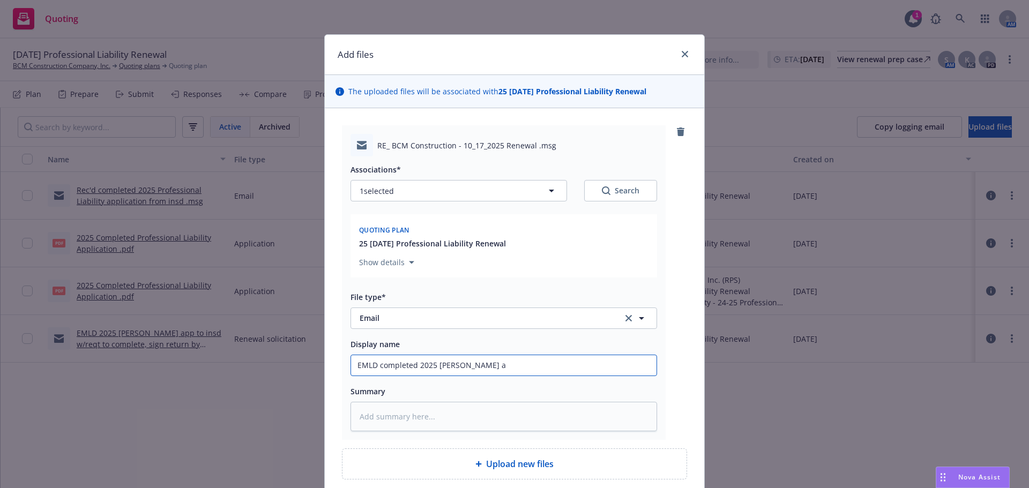
type textarea "x"
type input "EMLD completed 2025 Prof Liab ap"
type textarea "x"
type input "EMLD completed 2025 Prof Liab app"
type textarea "x"
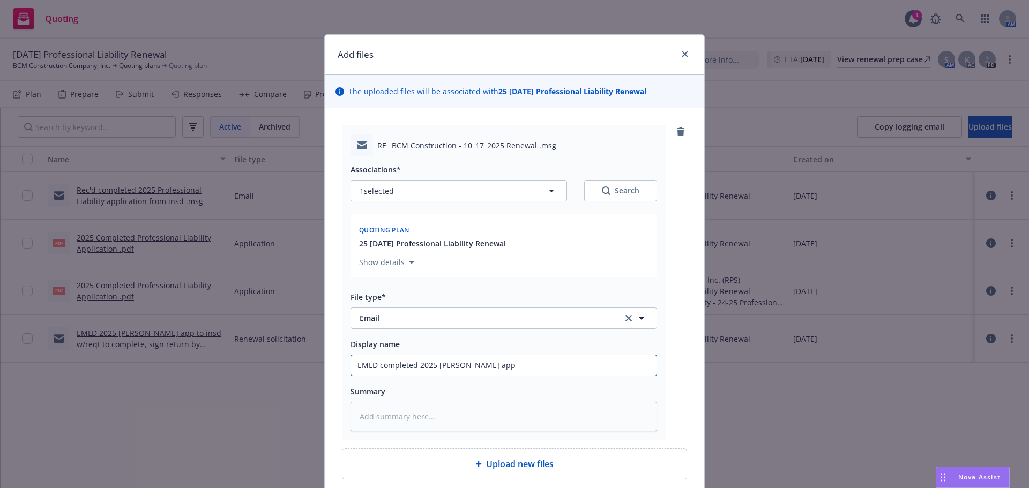
type input "EMLD completed 2025 Prof Liab appl"
type textarea "x"
type input "EMLD completed 2025 Prof Liab appli"
type textarea "x"
type input "EMLD completed 2025 Prof Liab applic"
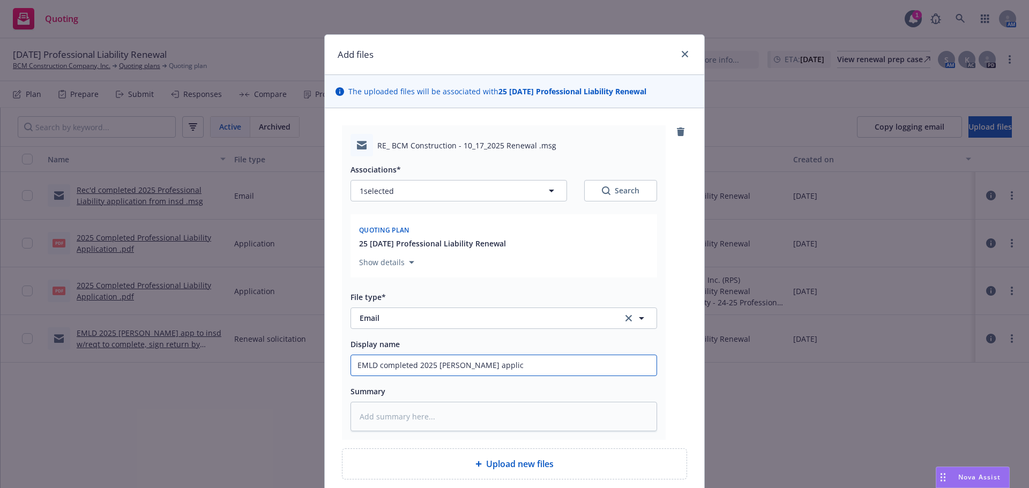
type textarea "x"
type input "EMLD completed 2025 Prof Liab applica"
type textarea "x"
type input "EMLD completed 2025 Prof Liab applicati"
type textarea "x"
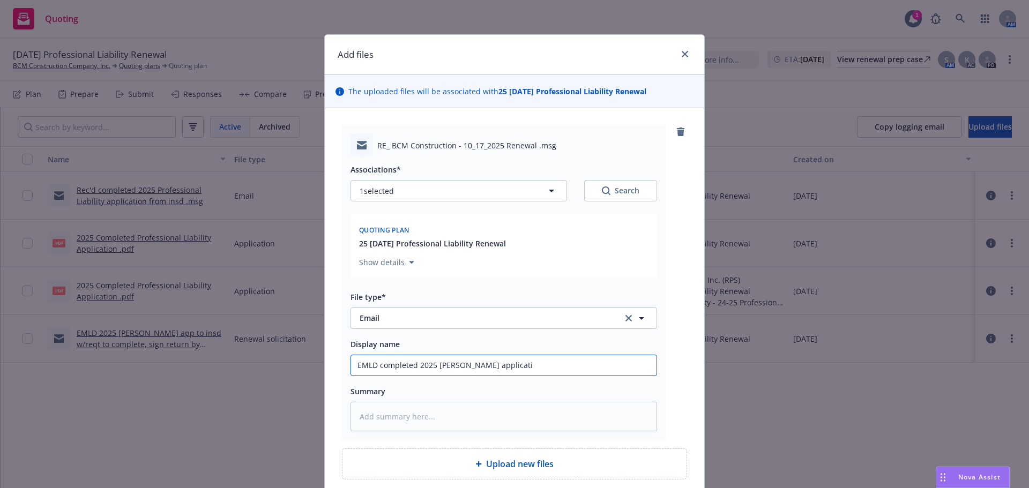
type input "EMLD completed 2025 Prof Liab applicatio"
type textarea "x"
type input "EMLD completed 2025 Prof Liab application"
type textarea "x"
type input "EMLD completed 2025 Prof Liab application"
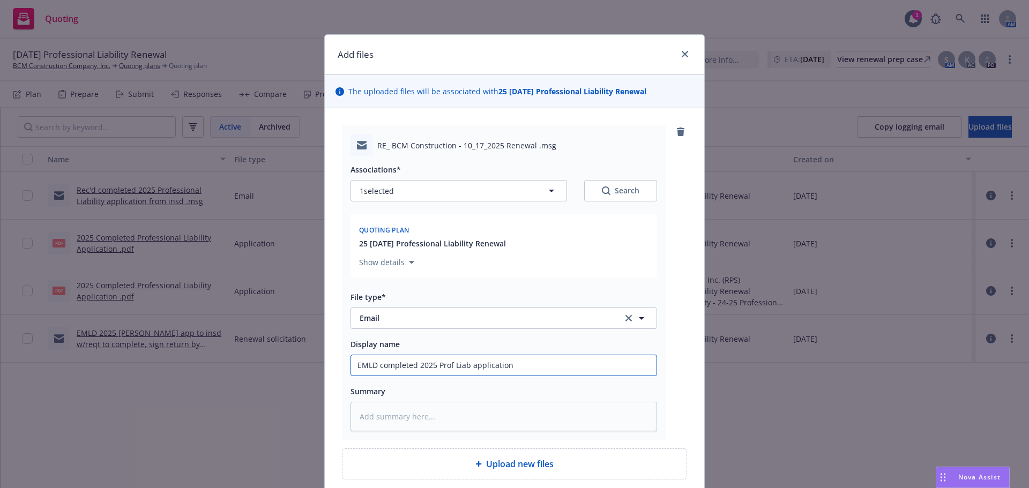
type textarea "x"
type input "EMLD completed 2025 Prof Liab application t"
type textarea "x"
type input "EMLD completed 2025 Prof Liab application to"
type textarea "x"
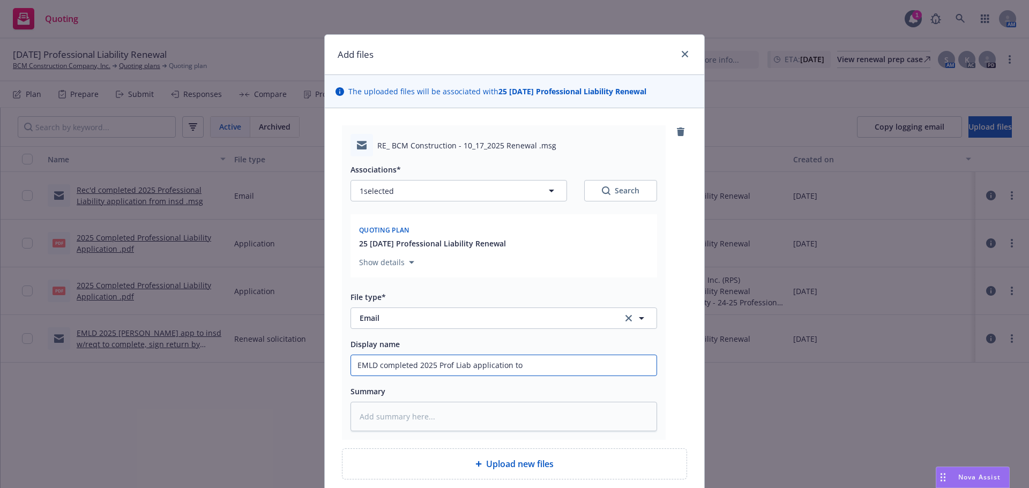
type input "EMLD completed 2025 Prof Liab application to"
type textarea "x"
type input "EMLD completed 2025 Prof Liab application to R"
type textarea "x"
type input "EMLD completed 2025 Prof Liab application to RP"
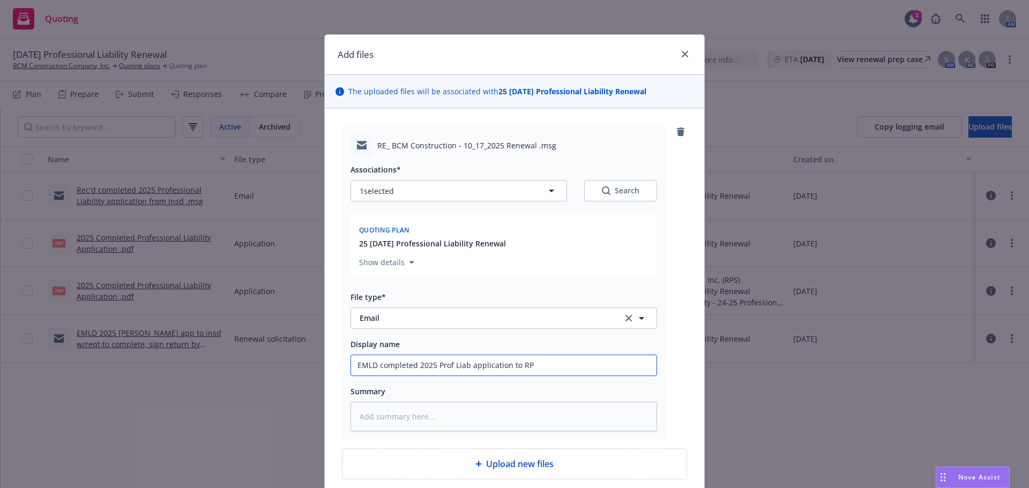
type textarea "x"
type input "EMLD completed 2025 Prof Liab application to RPS"
type textarea "x"
type input "EMLD completed 2025 Prof Liab application to RPS"
type textarea "x"
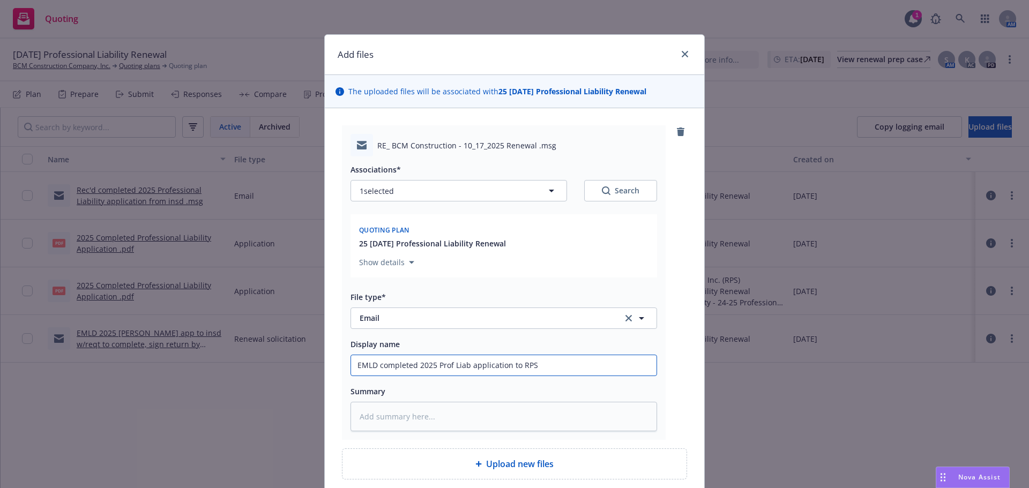
type input "EMLD completed 2025 Prof Liab application to RPS w"
type textarea "x"
type input "EMLD completed 2025 Prof Liab application to RPS w/"
type textarea "x"
type input "EMLD completed 2025 Prof Liab application to RPS w/r"
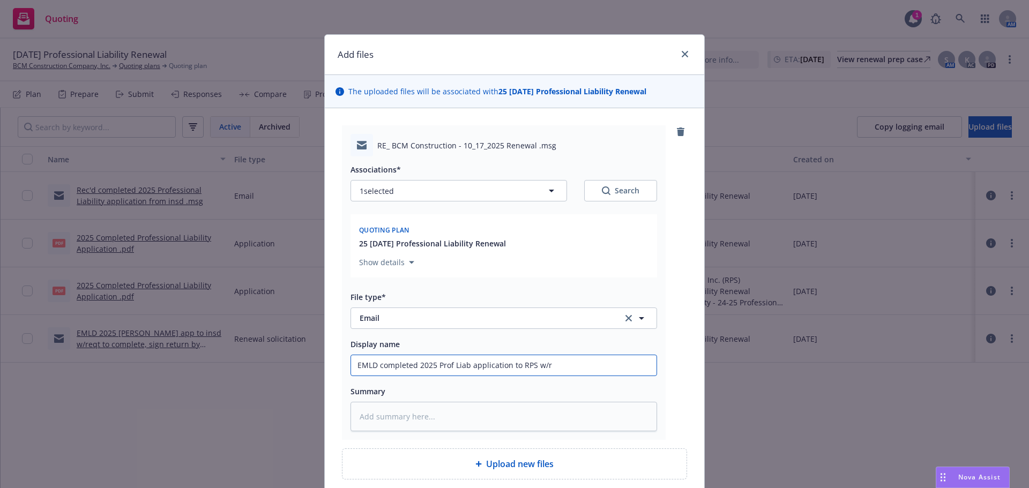
type textarea "x"
type input "EMLD completed 2025 Prof Liab application to RPS w/re"
type textarea "x"
type input "EMLD completed 2025 Prof Liab application to RPS w/req"
type textarea "x"
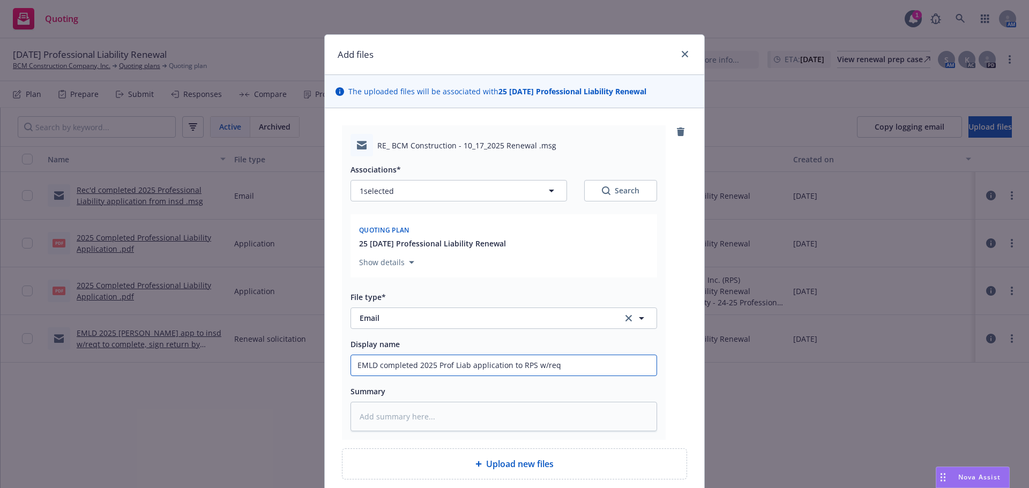
type input "EMLD completed 2025 Prof Liab application to RPS w/reqt"
type textarea "x"
type input "EMLD completed 2025 Prof Liab application to RPS w/reqt"
type textarea "x"
type input "EMLD completed 2025 Prof Liab application to RPS w/reqt t"
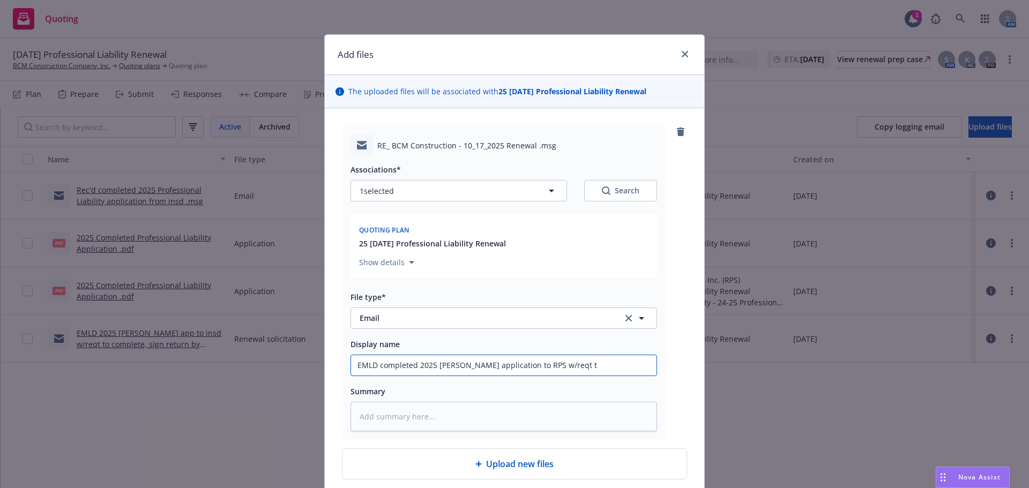
type textarea "x"
type input "EMLD completed 2025 Prof Liab application to RPS w/reqt to"
type textarea "x"
type input "EMLD completed 2025 Prof Liab application to RPS w/reqt to"
type textarea "x"
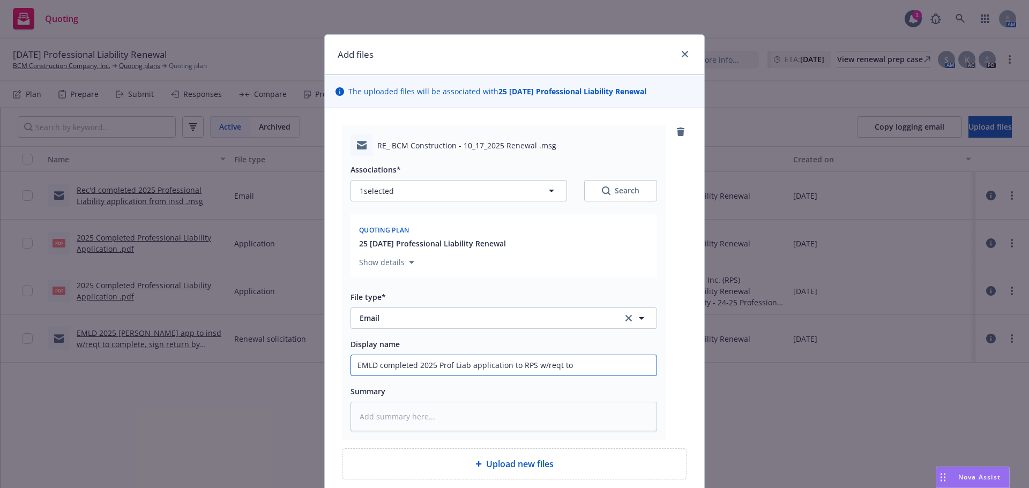
type input "EMLD completed 2025 Prof Liab application to RPS w/reqt to r"
type textarea "x"
type input "EMLD completed 2025 Prof Liab application to RPS w/reqt to rp"
type textarea "x"
type input "EMLD completed 2025 Prof Liab application to RPS w/reqt to r"
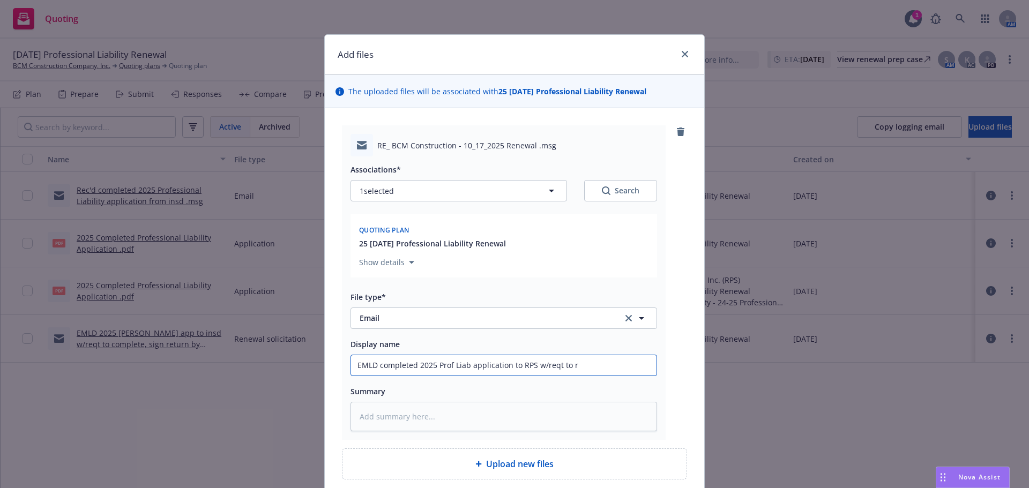
type textarea "x"
type input "EMLD completed 2025 Prof Liab application to RPS w/reqt to"
type textarea "x"
type input "EMLD completed 2025 Prof Liab application to RPS w/reqt to ["
type textarea "x"
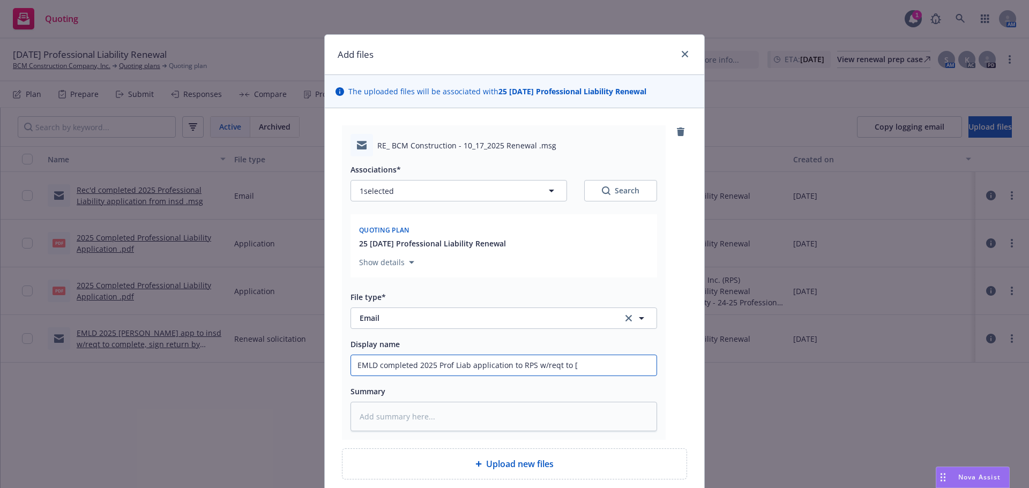
type input "EMLD completed 2025 Prof Liab application to RPS w/reqt to [r"
type textarea "x"
type input "EMLD completed 2025 Prof Liab application to RPS w/reqt to [ro"
type textarea "x"
type input "EMLD completed 2025 Prof Liab application to RPS w/reqt to [rov"
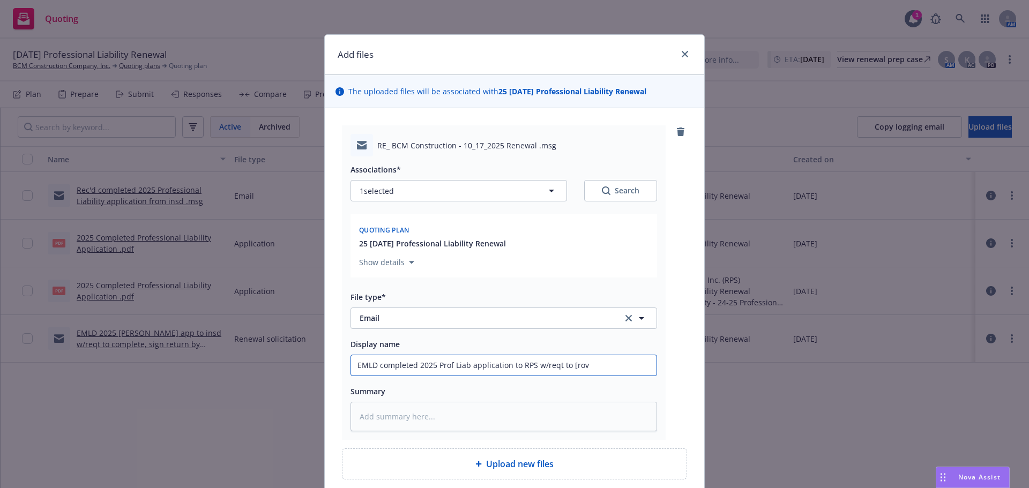
type textarea "x"
type input "EMLD completed 2025 Prof Liab application to RPS w/reqt to [rovi"
type textarea "x"
type input "EMLD completed 2025 Prof Liab application to RPS w/reqt to [rov"
type textarea "x"
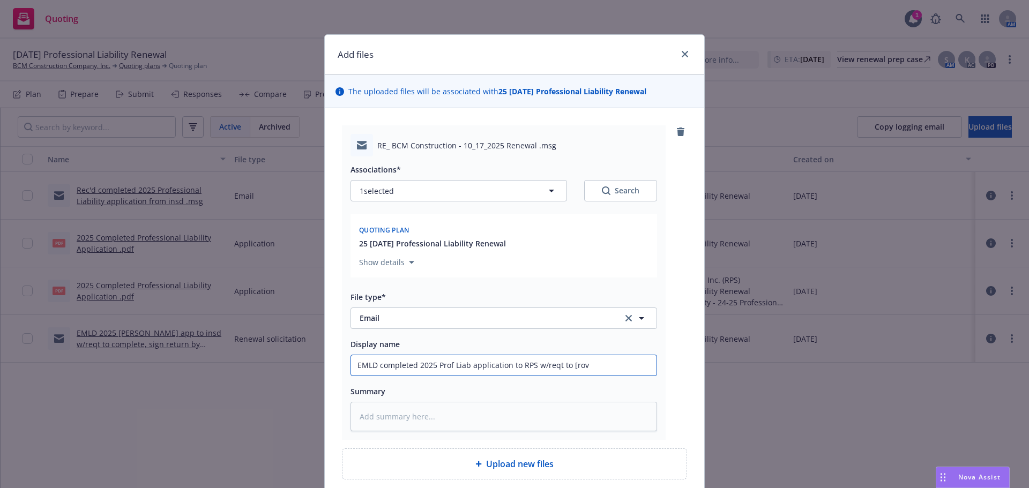
type input "EMLD completed 2025 Prof Liab application to RPS w/reqt to [ro"
type textarea "x"
type input "EMLD completed 2025 Prof Liab application to RPS w/reqt to [r"
type textarea "x"
type input "EMLD completed 2025 Prof Liab application to RPS w/reqt to ["
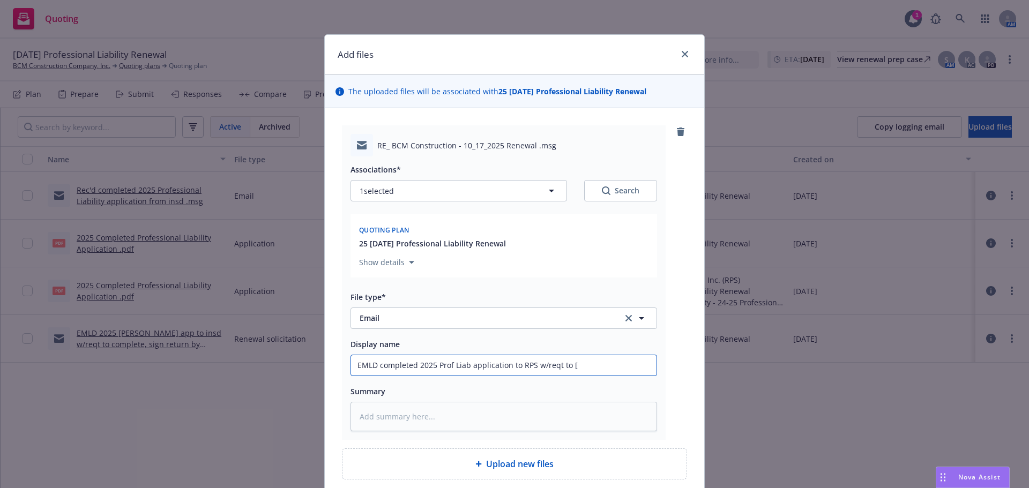
type textarea "x"
type input "EMLD completed 2025 Prof Liab application to RPS w/reqt to"
type textarea "x"
type input "EMLD completed 2025 Prof Liab application to RPS w/reqt to p"
type textarea "x"
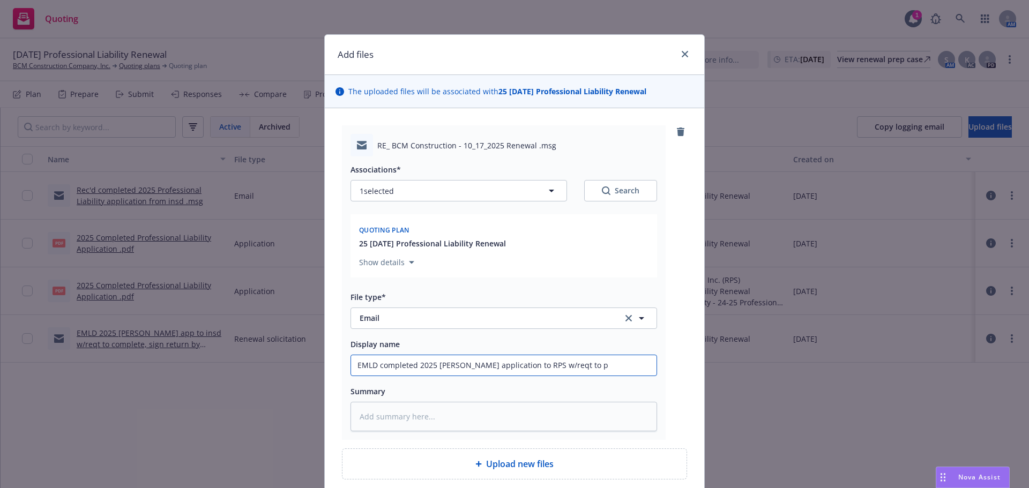
type input "EMLD completed 2025 Prof Liab application to RPS w/reqt to pr"
type textarea "x"
type input "EMLD completed 2025 Prof Liab application to RPS w/reqt to pro"
type textarea "x"
type input "EMLD completed 2025 Prof Liab application to RPS w/reqt to prov"
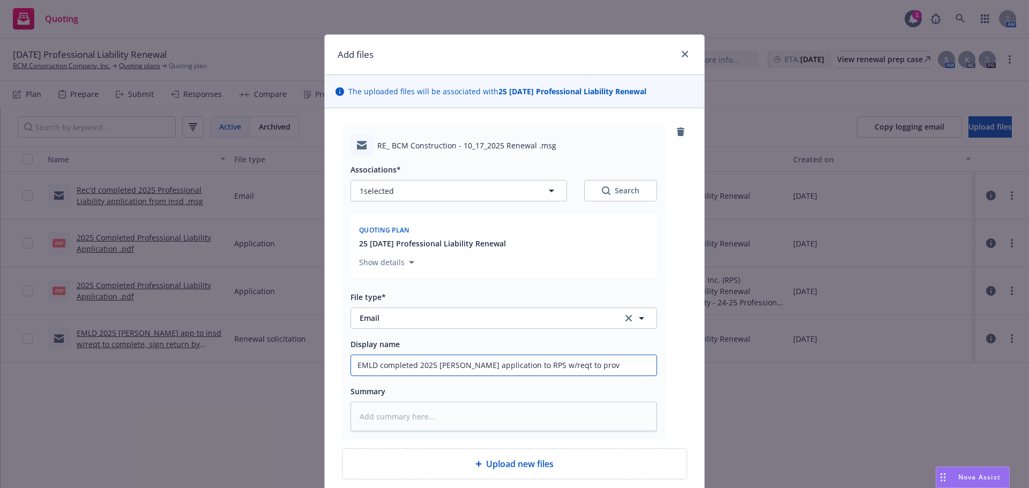
type textarea "x"
type input "EMLD completed 2025 Prof Liab application to RPS w/reqt to provi"
type textarea "x"
type input "EMLD completed 2025 Prof Liab application to RPS w/reqt to provid"
type textarea "x"
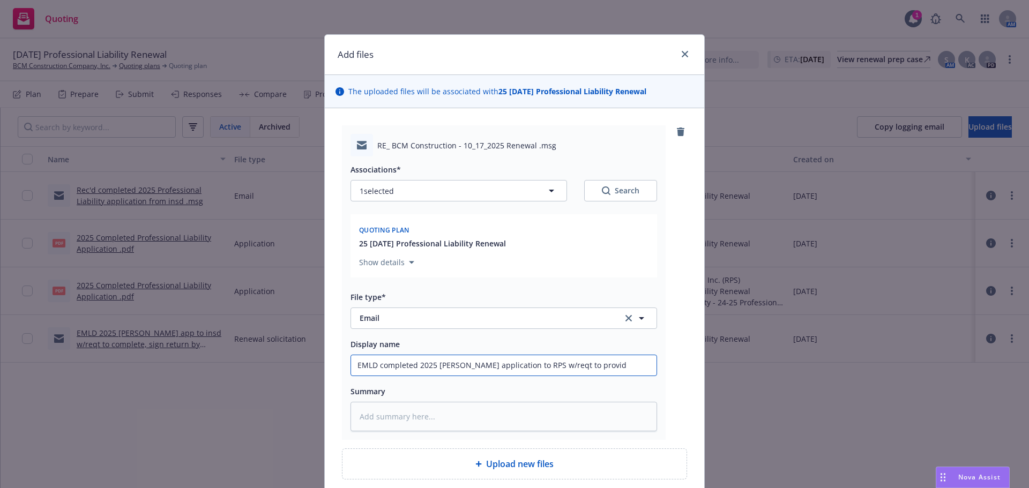
type input "EMLD completed 2025 Prof Liab application to RPS w/reqt to provide"
type textarea "x"
type input "EMLD completed 2025 Prof Liab application to RPS w/reqt to provide"
type textarea "x"
type input "EMLD completed 2025 Prof Liab application to RPS w/reqt to provide r"
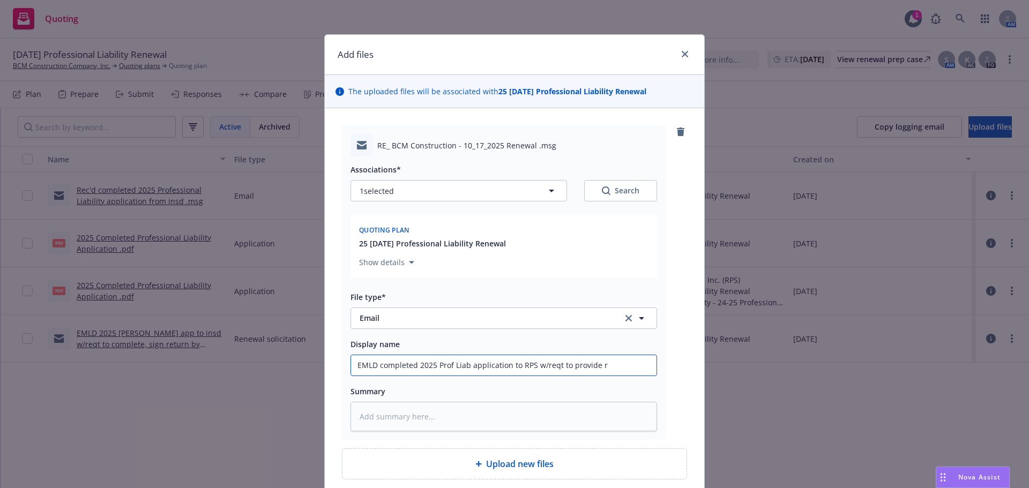
type textarea "x"
type input "EMLD completed 2025 Prof Liab application to RPS w/reqt to provide re"
type textarea "x"
type input "EMLD completed 2025 Prof Liab application to RPS w/reqt to provide ren"
type textarea "x"
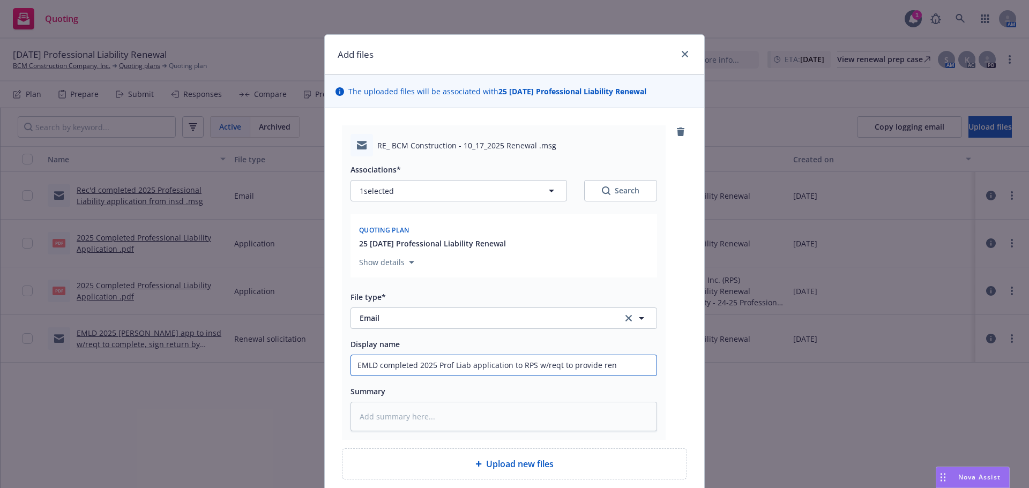
type input "EMLD completed 2025 Prof Liab application to RPS w/reqt to provide rene"
type textarea "x"
type input "EMLD completed 2025 Prof Liab application to RPS w/reqt to provide renew"
type textarea "x"
type input "EMLD completed 2025 Prof Liab application to RPS w/reqt to provide renewa"
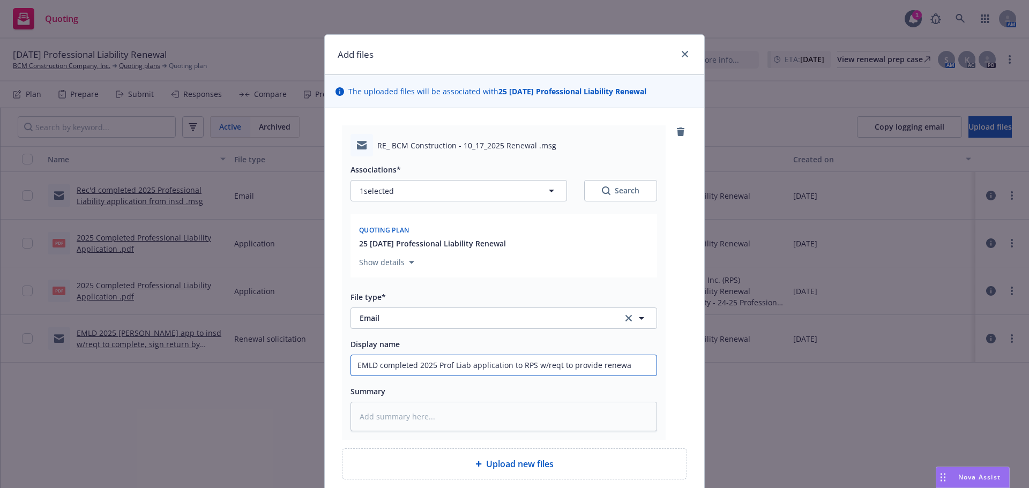
type textarea "x"
type input "EMLD completed 2025 Prof Liab application to RPS w/reqt to provide renewal"
type textarea "x"
type input "EMLD completed 2025 Prof Liab application to RPS w/reqt to provide renewal"
type textarea "x"
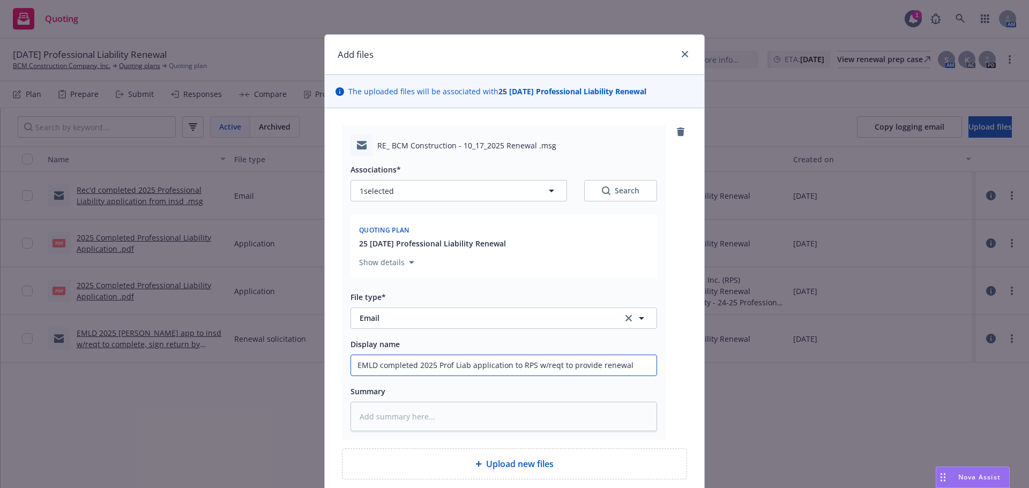
type input "EMLD completed 2025 Prof Liab application to RPS w/reqt to provide renewal q"
type textarea "x"
type input "EMLD completed 2025 Prof Liab application to RPS w/reqt to provide renewal qu"
type textarea "x"
type input "EMLD completed 2025 Prof Liab application to RPS w/reqt to provide renewal quo"
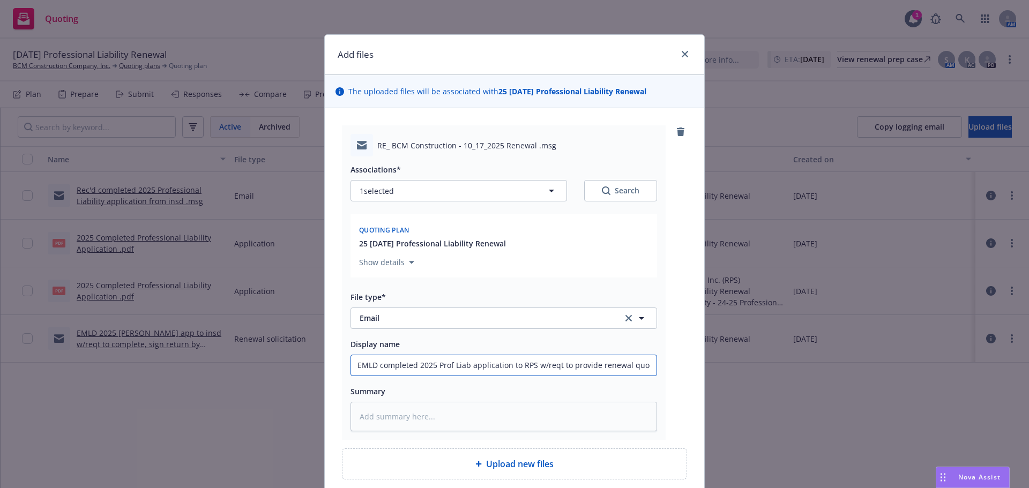
type textarea "x"
type input "EMLD completed 2025 Prof Liab application to RPS w/reqt to provide renewal quote"
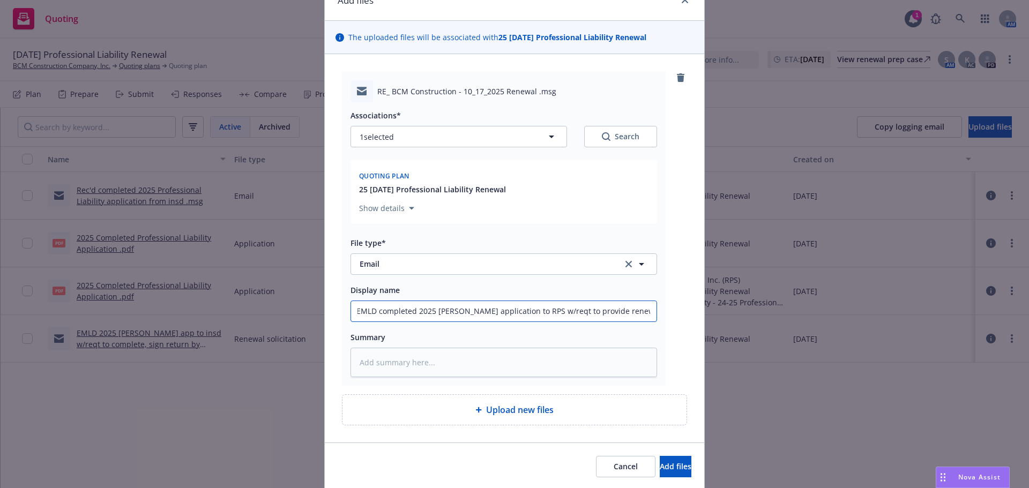
scroll to position [91, 0]
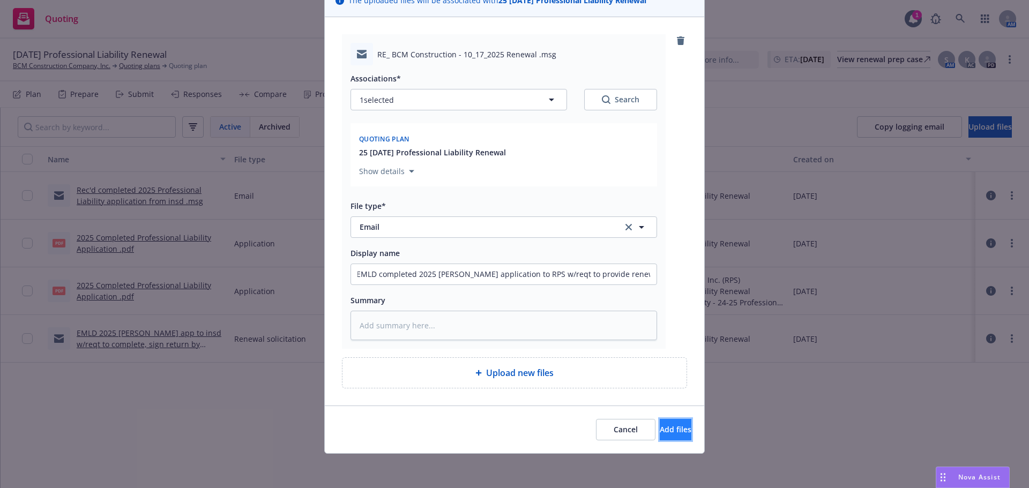
click at [661, 437] on button "Add files" at bounding box center [676, 429] width 32 height 21
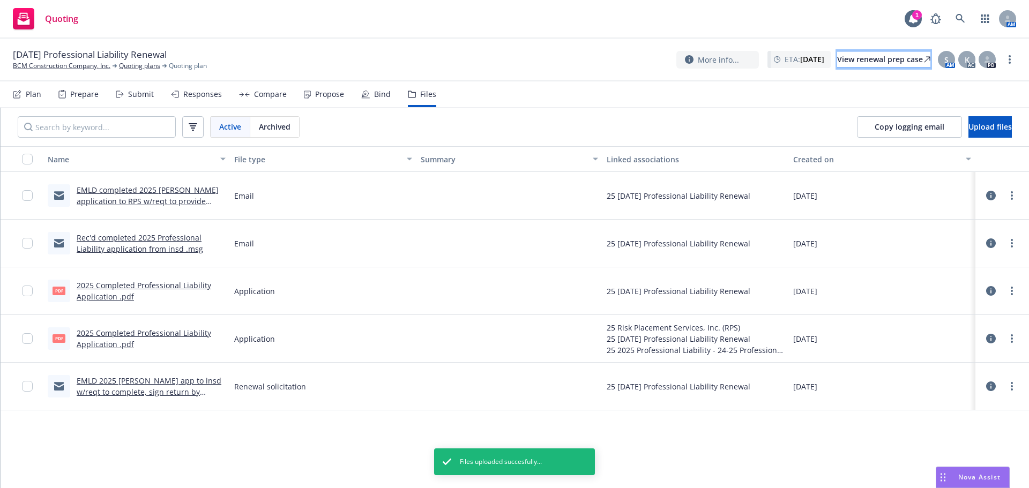
click at [886, 58] on div "View renewal prep case" at bounding box center [883, 59] width 93 height 16
